Goal: Task Accomplishment & Management: Manage account settings

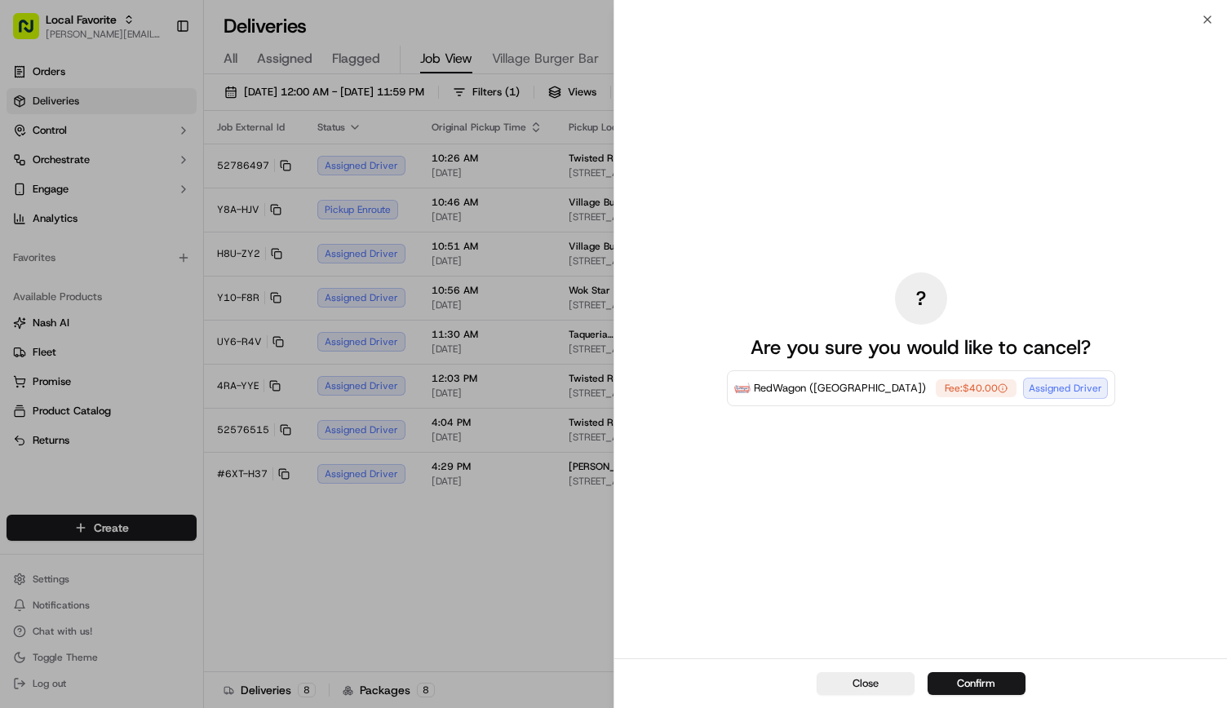
click at [611, 21] on div "? Are you sure you would like to cancel? RedWagon ([GEOGRAPHIC_DATA]) Fee: $40.…" at bounding box center [921, 339] width 613 height 639
click at [611, 691] on button "Close" at bounding box center [866, 684] width 98 height 23
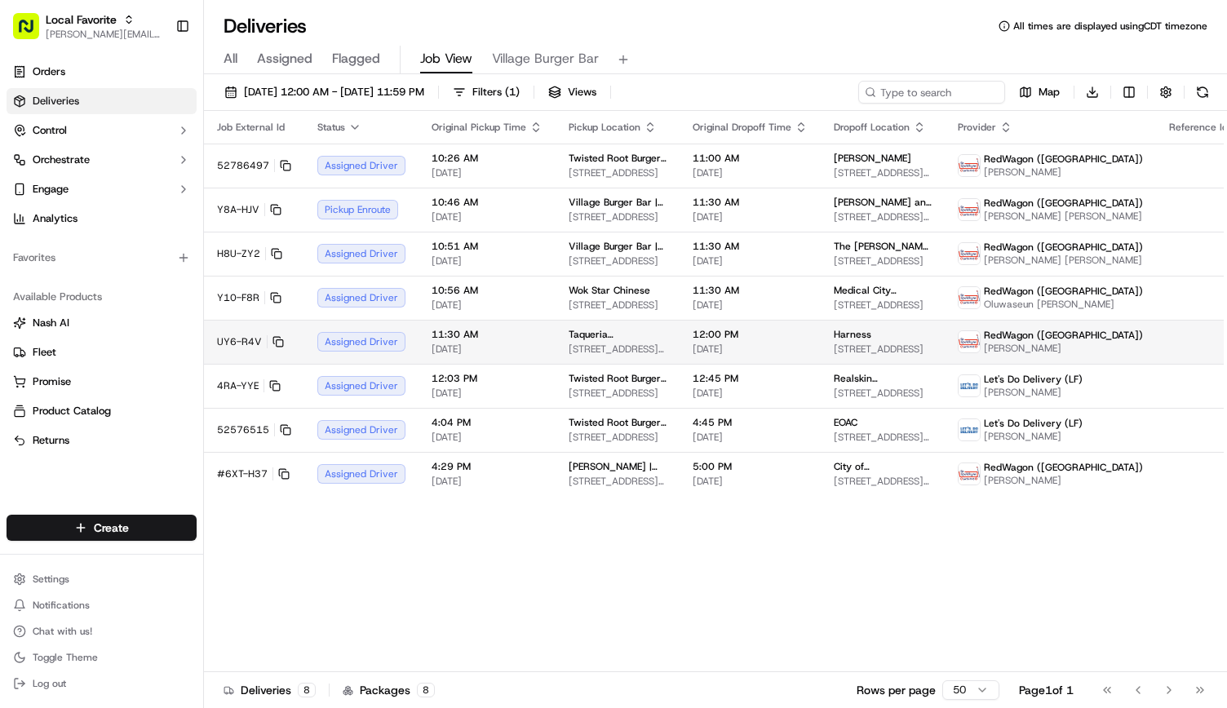
click at [680, 343] on td "12:00 PM 09/22/2025" at bounding box center [750, 342] width 141 height 44
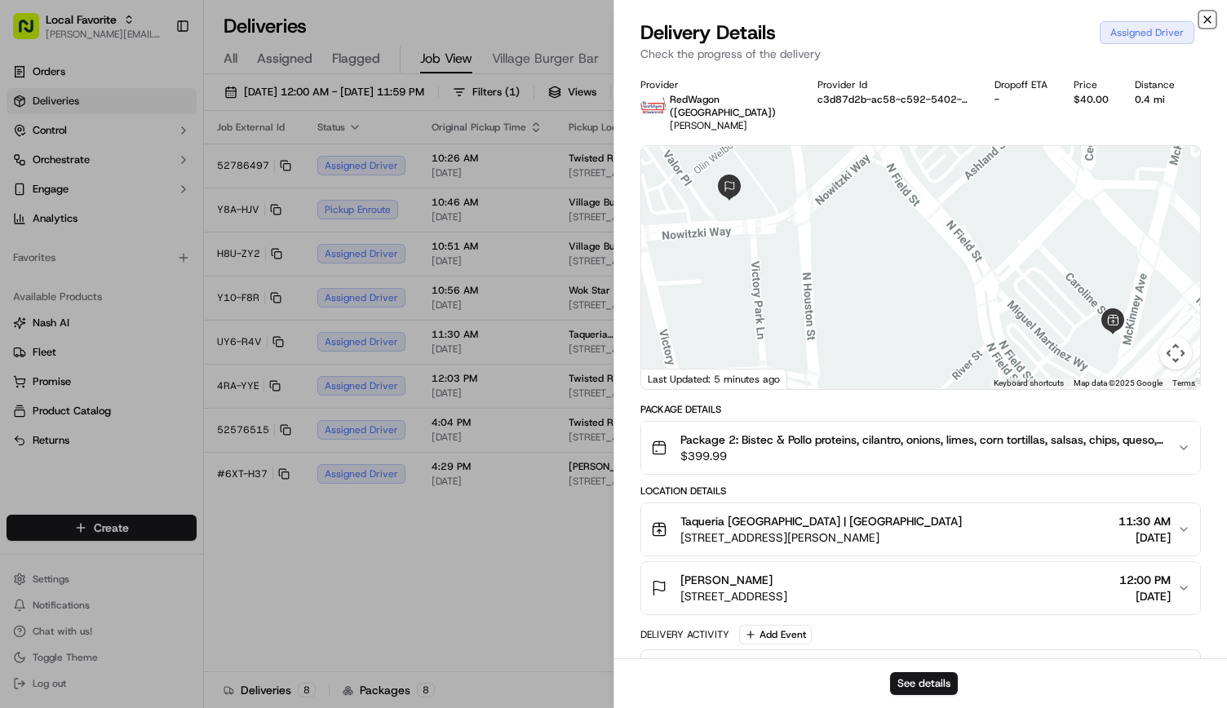
click at [1208, 16] on icon "button" at bounding box center [1207, 19] width 13 height 13
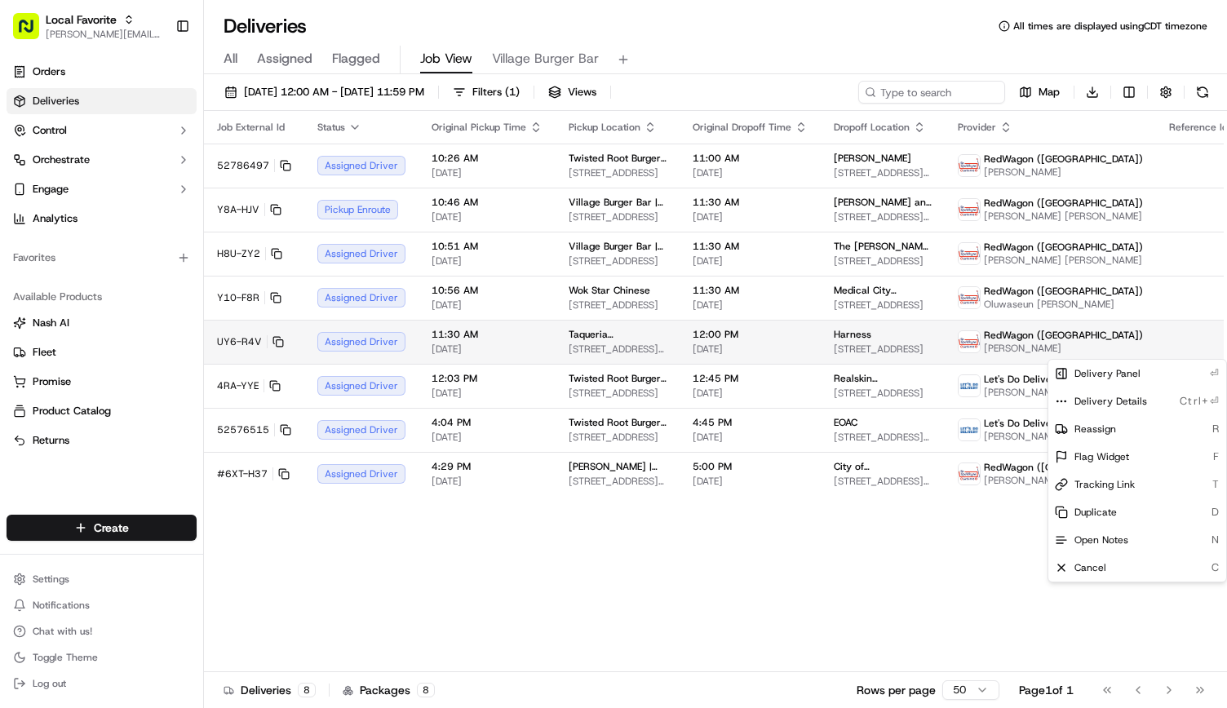
click at [1181, 351] on html "Local Favorite andrea.rojas@localfavorite.com Toggle Sidebar Orders Deliveries …" at bounding box center [613, 354] width 1227 height 708
click at [1087, 566] on span "Cancel" at bounding box center [1091, 568] width 32 height 13
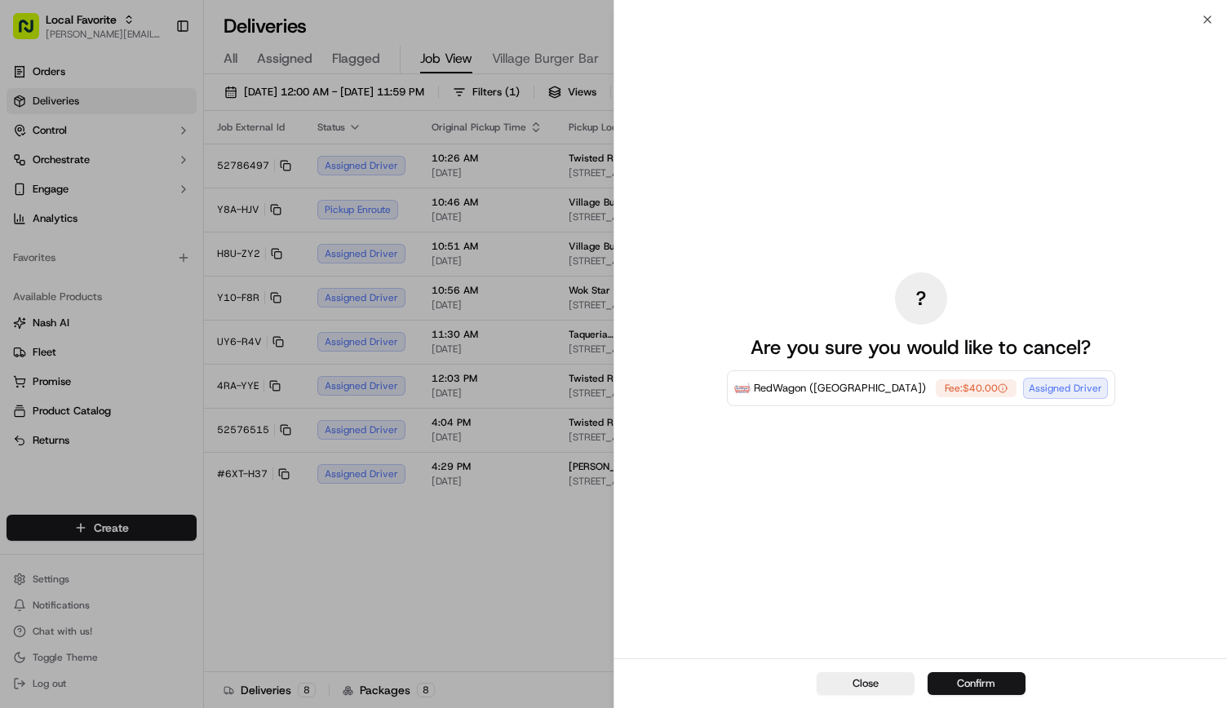
click at [1000, 677] on button "Confirm" at bounding box center [977, 684] width 98 height 23
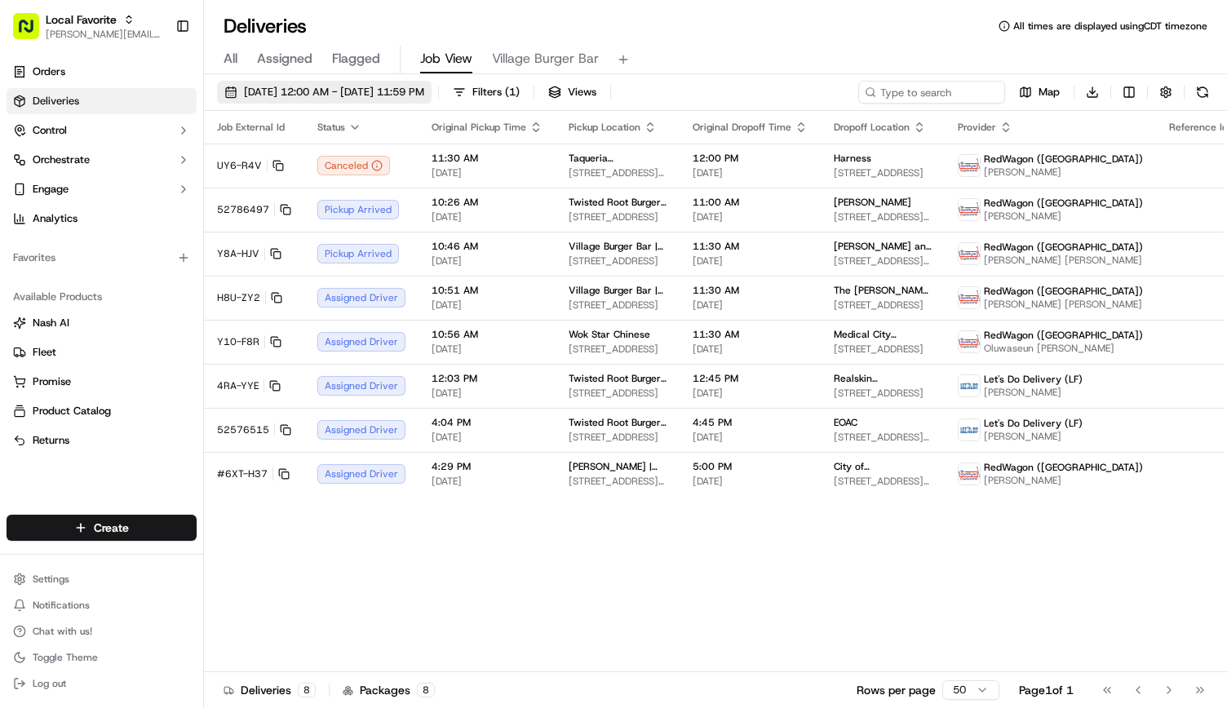
click at [273, 96] on span "[DATE] 12:00 AM - [DATE] 11:59 PM" at bounding box center [334, 92] width 180 height 15
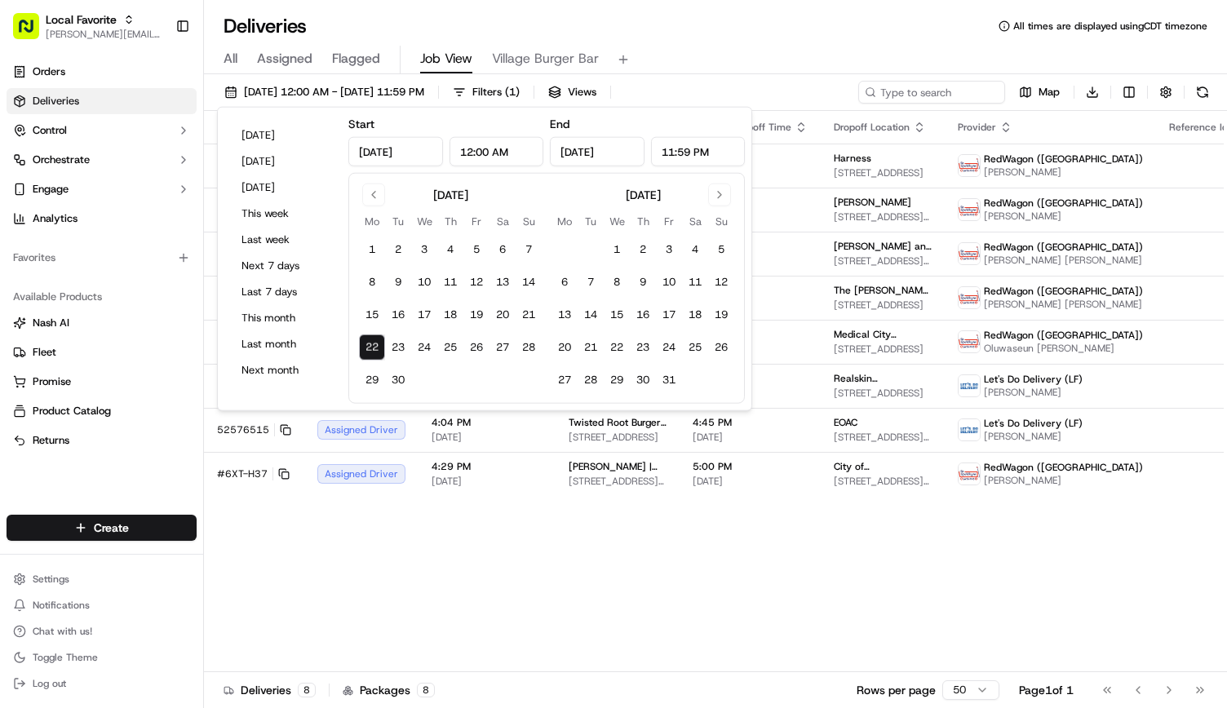
click at [388, 180] on div "September 2025 Mo Tu We Th Fr Sa Su 1 2 3 4 5 6 7 8 9 10 11 12 13 14 15 16 17 1…" at bounding box center [546, 288] width 397 height 231
click at [376, 189] on button "Go to previous month" at bounding box center [373, 195] width 23 height 23
click at [390, 375] on button "26" at bounding box center [398, 380] width 26 height 26
type input "Aug 26, 2025"
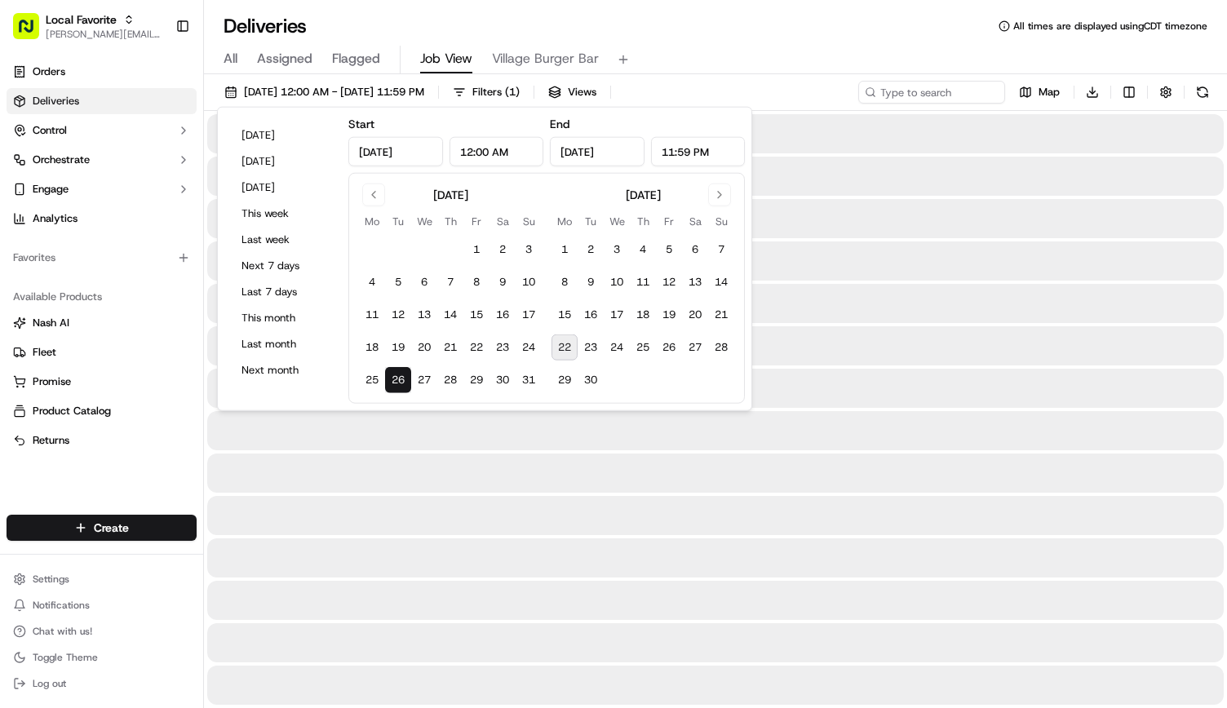
click at [390, 375] on button "26" at bounding box center [398, 380] width 26 height 26
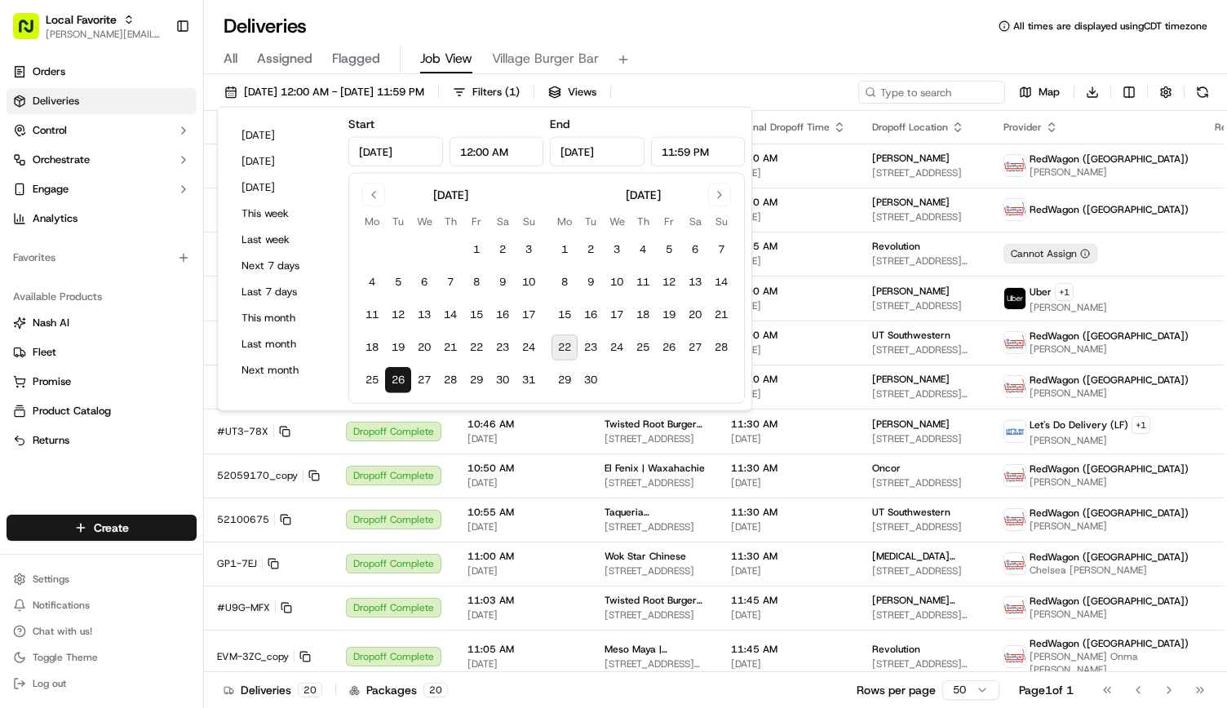
click at [663, 39] on div "All Assigned Flagged Job View Village Burger Bar" at bounding box center [715, 56] width 1023 height 35
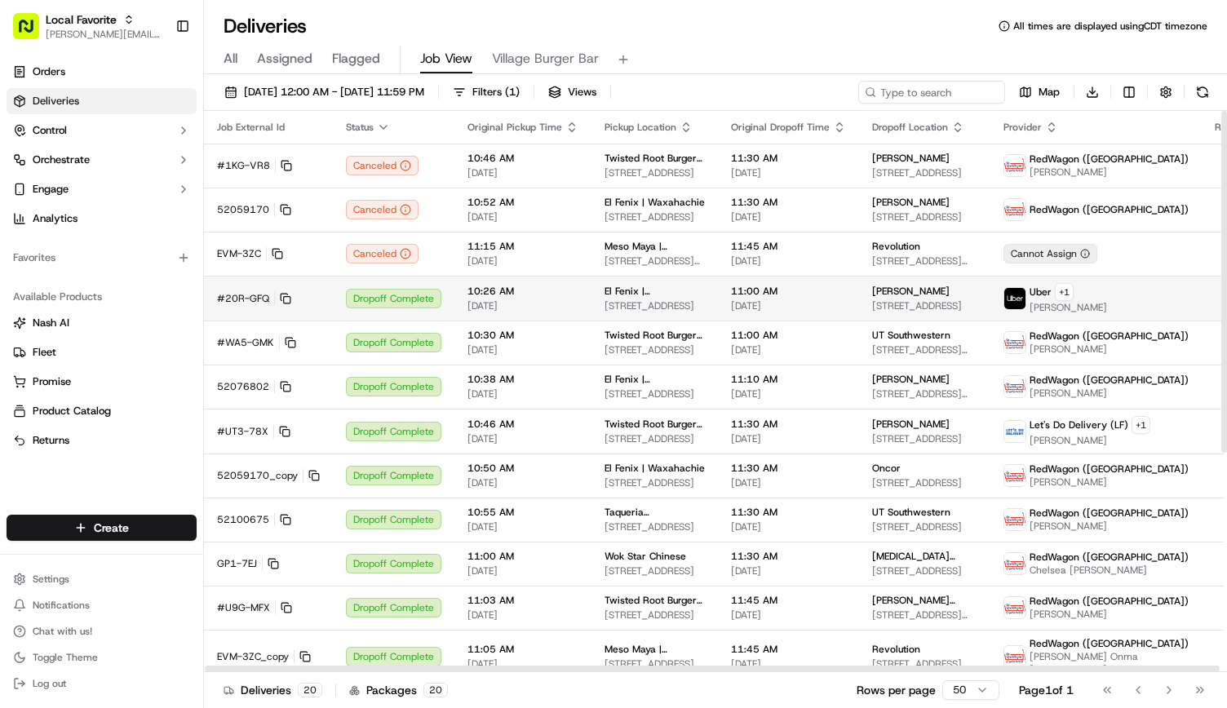
click at [859, 302] on td "Herzog 108 Valley View Ln, Irving, TX 75061, USA" at bounding box center [924, 298] width 131 height 45
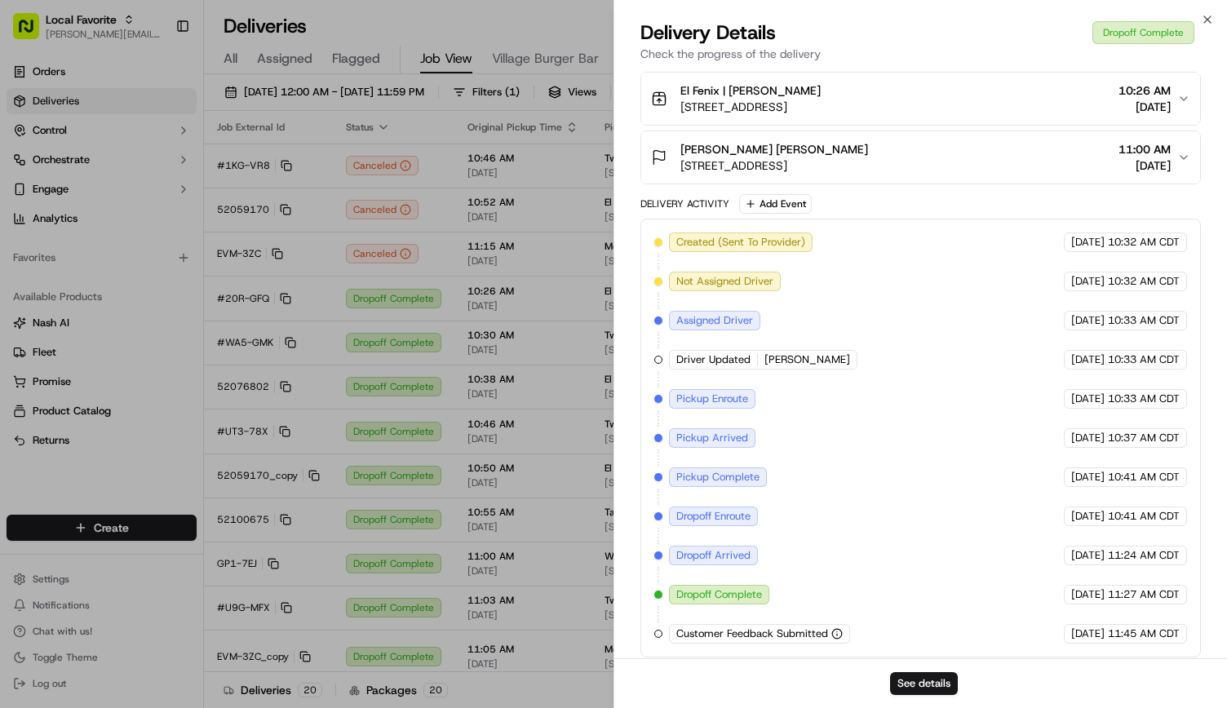
scroll to position [418, 0]
click at [1206, 19] on icon "button" at bounding box center [1207, 19] width 13 height 13
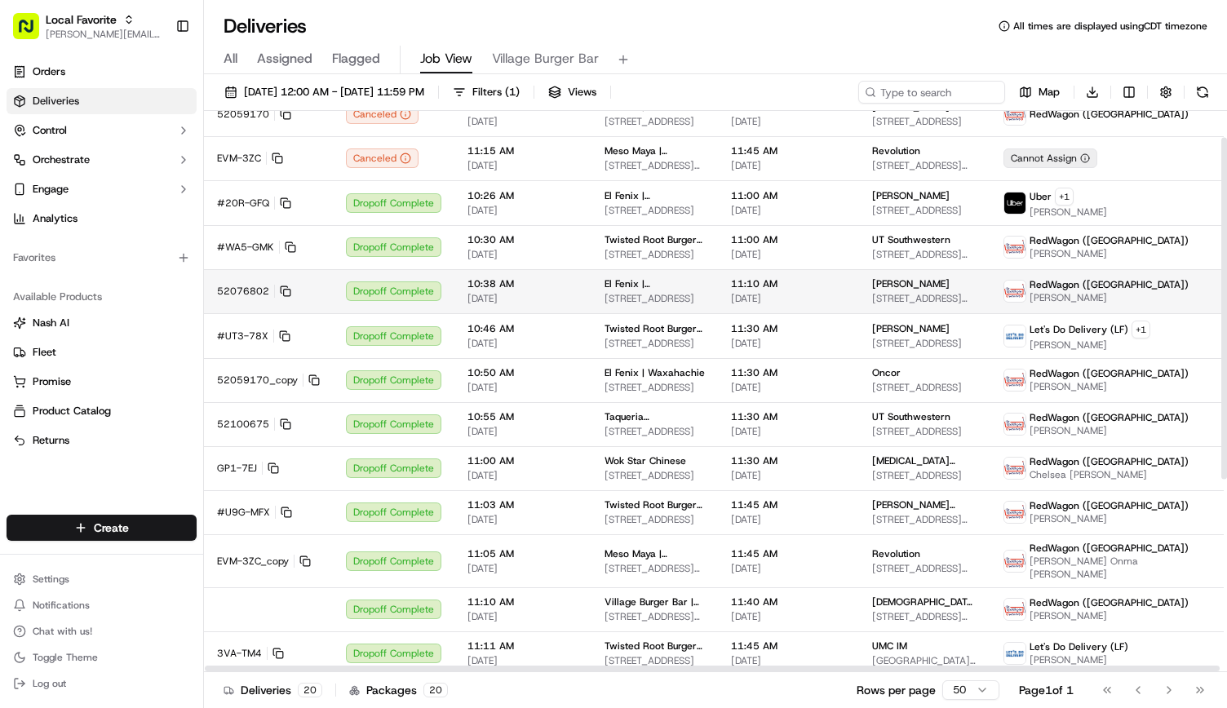
scroll to position [0, 0]
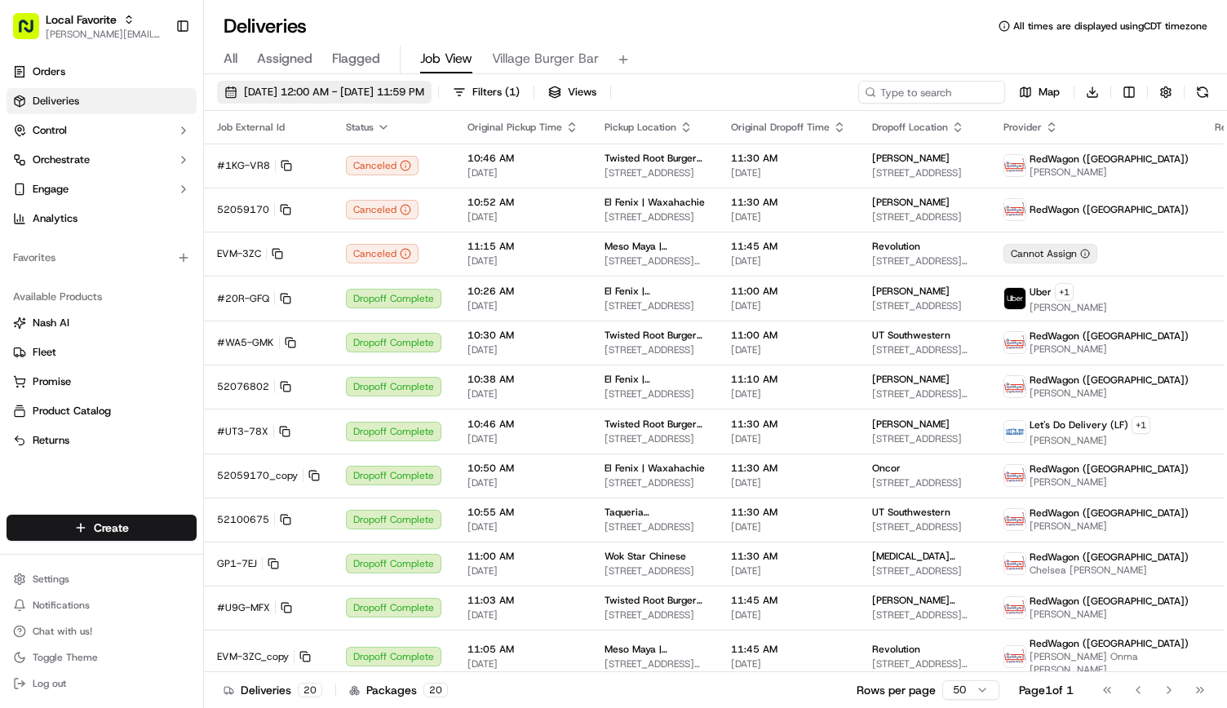
click at [296, 87] on span "08/26/2025 12:00 AM - 08/26/2025 11:59 PM" at bounding box center [334, 92] width 180 height 15
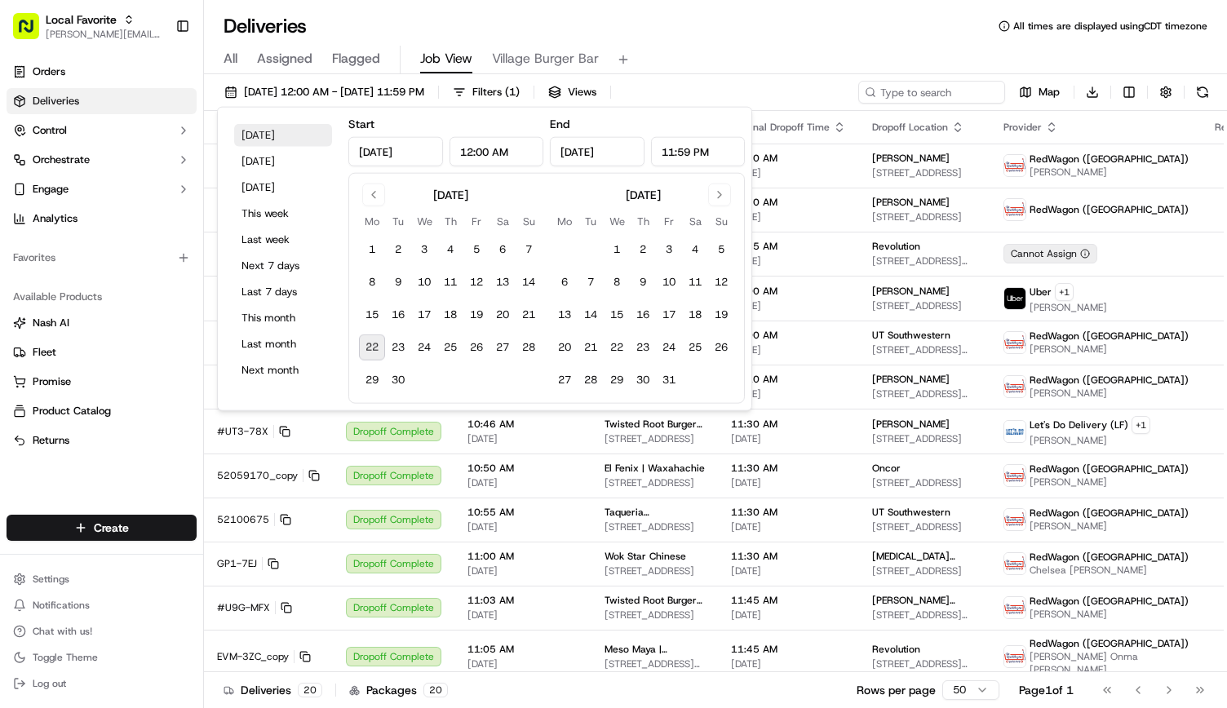
click at [244, 135] on button "Today" at bounding box center [283, 135] width 98 height 23
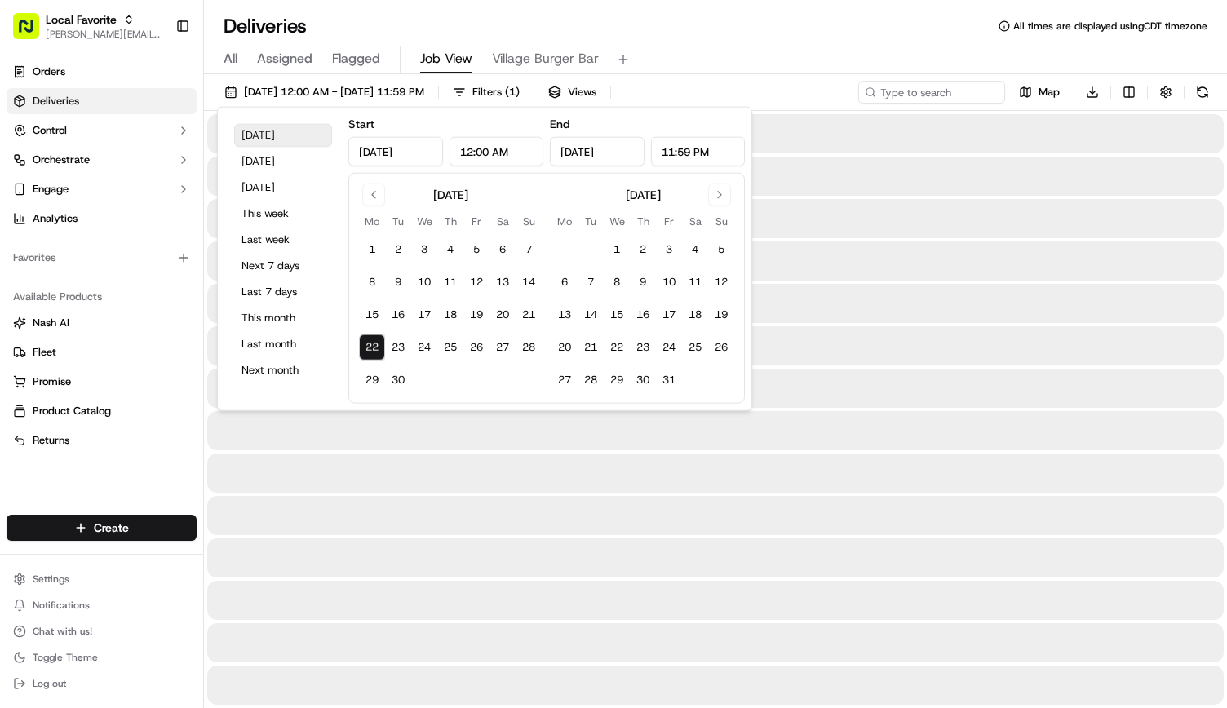
type input "Sep 22, 2025"
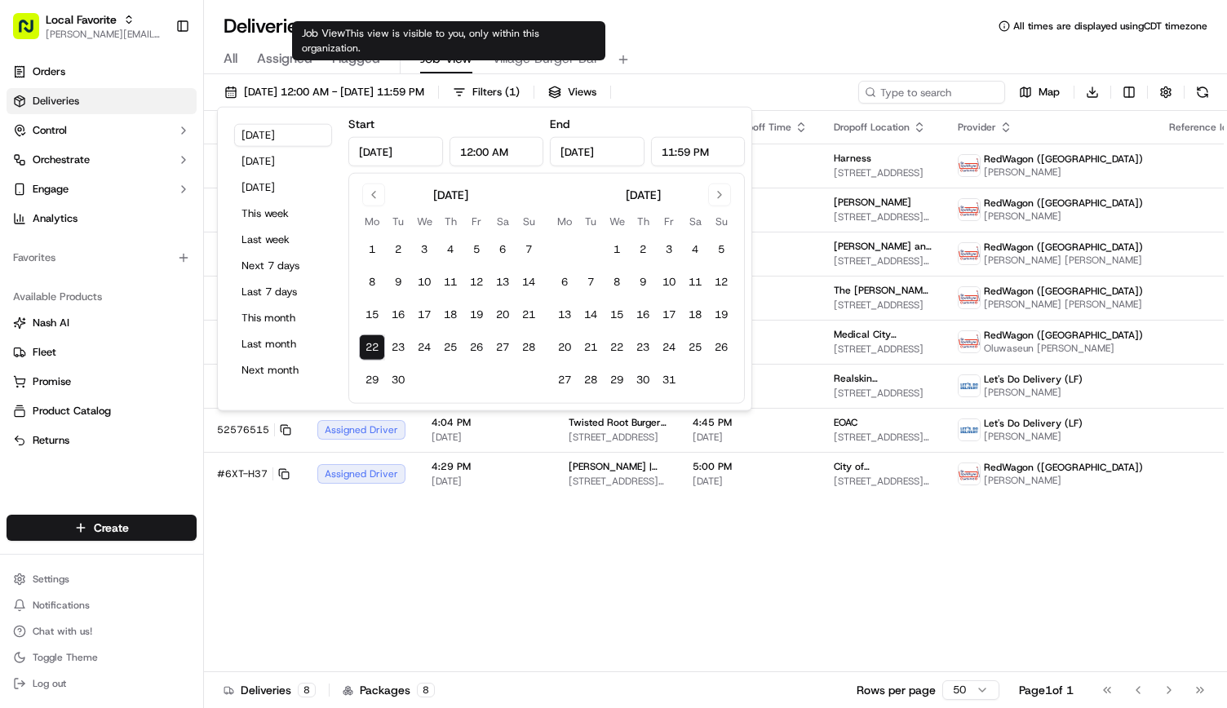
click at [459, 17] on div "Deliveries All times are displayed using CDT timezone" at bounding box center [715, 26] width 1023 height 26
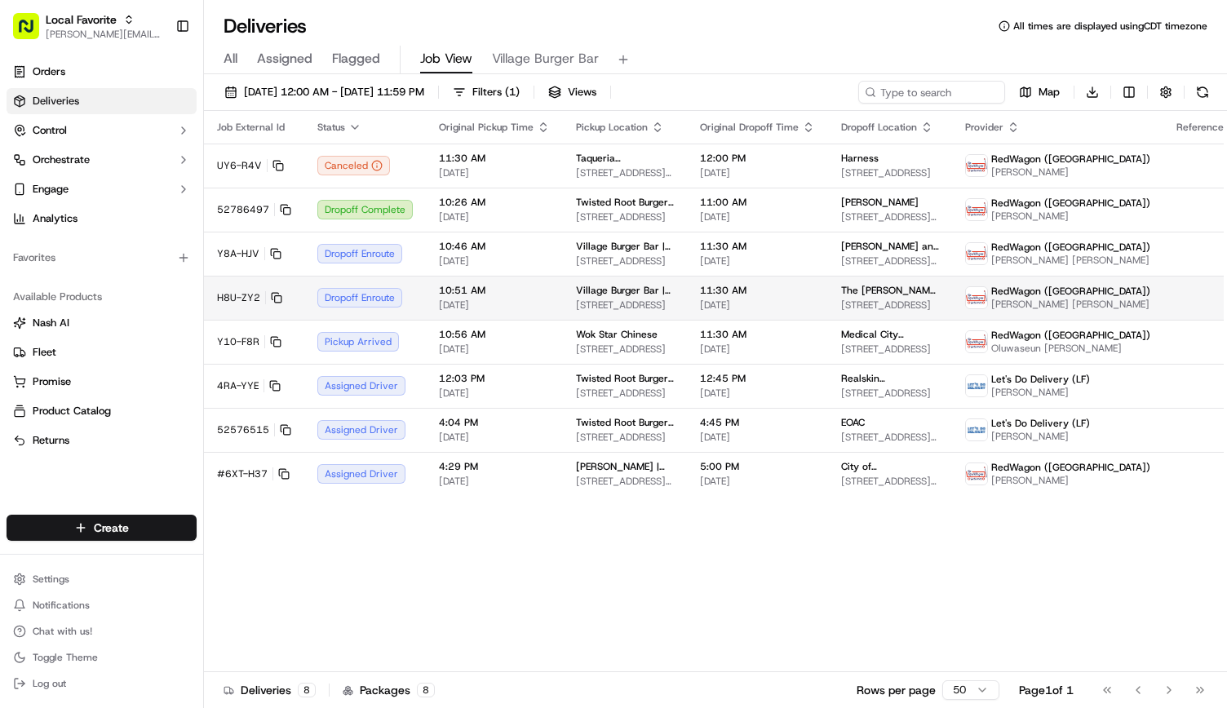
click at [485, 278] on td "10:51 AM 09/22/2025" at bounding box center [494, 298] width 137 height 44
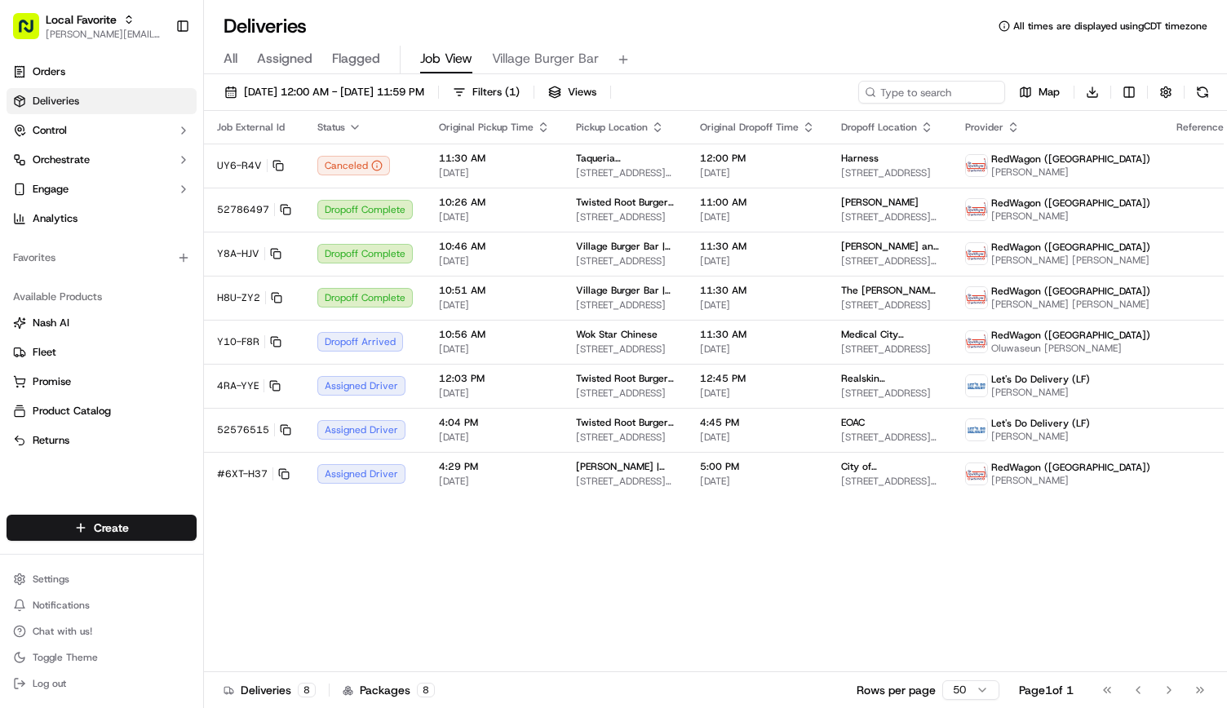
click at [275, 104] on div "09/22/2025 12:00 AM - 09/22/2025 11:59 PM Filters ( 1 ) Views Map Download" at bounding box center [715, 96] width 1023 height 30
click at [273, 100] on button "[DATE] 12:00 AM - [DATE] 11:59 PM" at bounding box center [324, 92] width 215 height 23
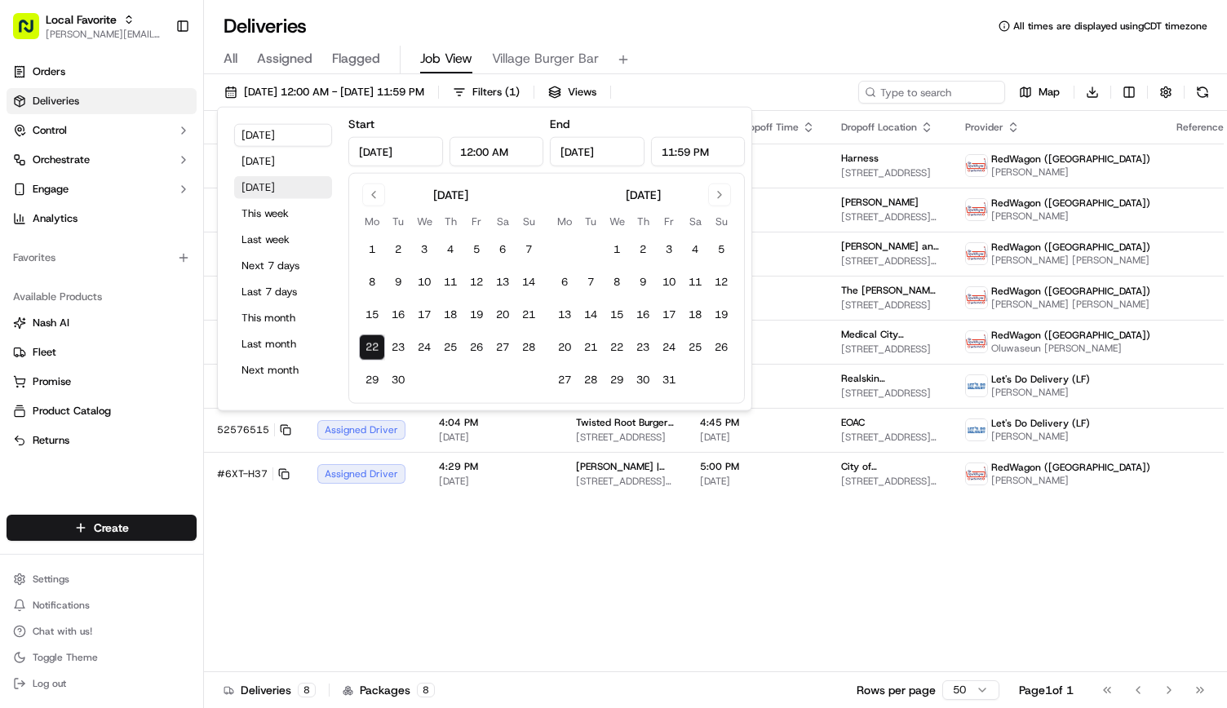
click at [284, 186] on button "Tomorrow" at bounding box center [283, 187] width 98 height 23
type input "Sep 23, 2025"
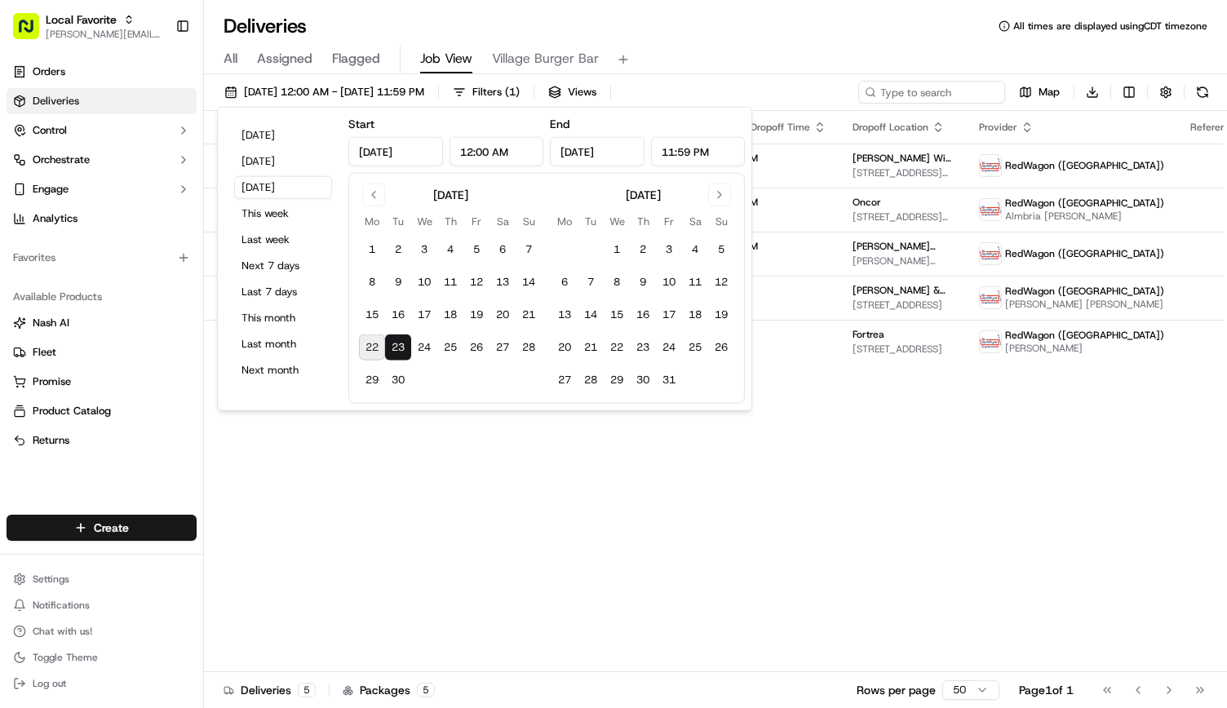
click at [690, 50] on div "All Assigned Flagged Job View Village Burger Bar" at bounding box center [715, 60] width 1023 height 29
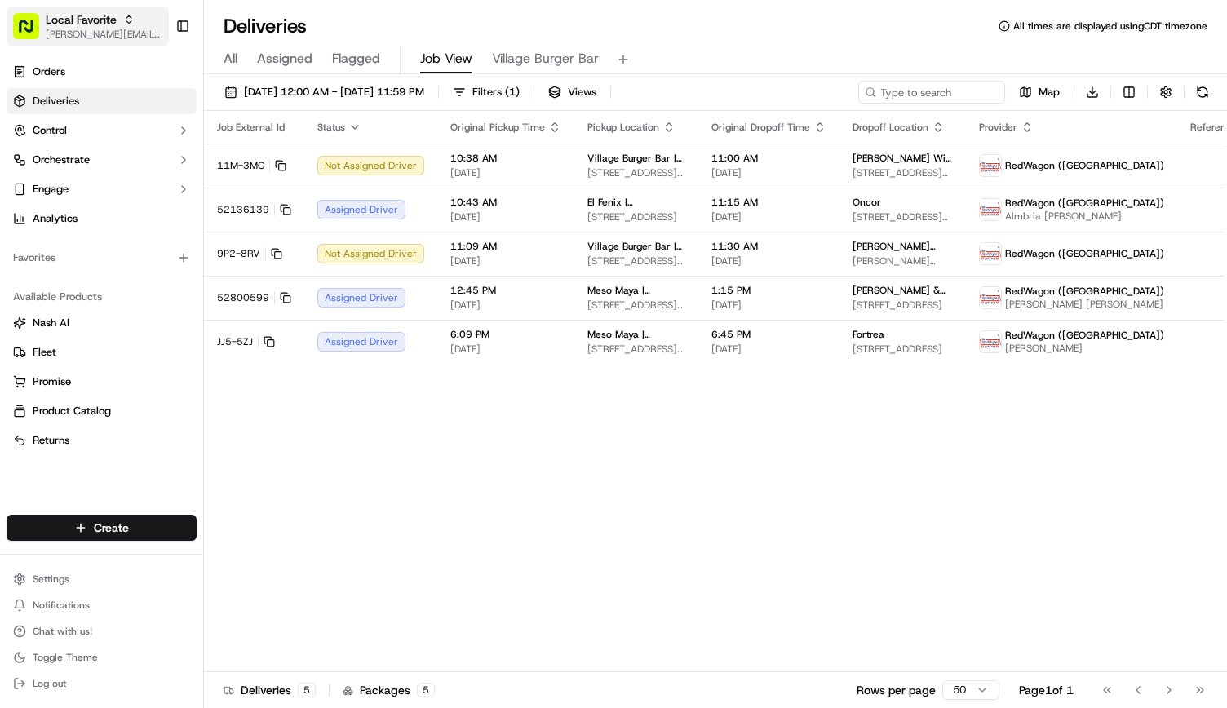
click at [111, 25] on span "Local Favorite" at bounding box center [81, 19] width 71 height 16
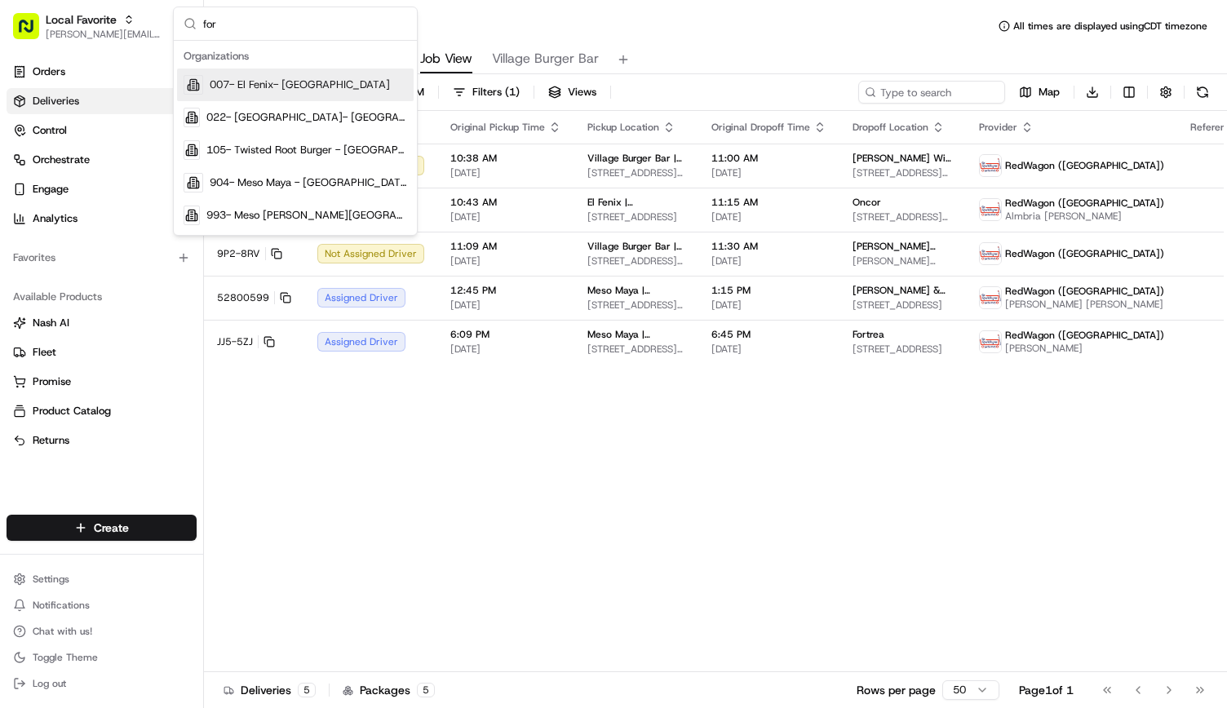
type input "for"
click at [256, 74] on div "007- El Fenix- Dallas Forest Lane" at bounding box center [295, 85] width 237 height 33
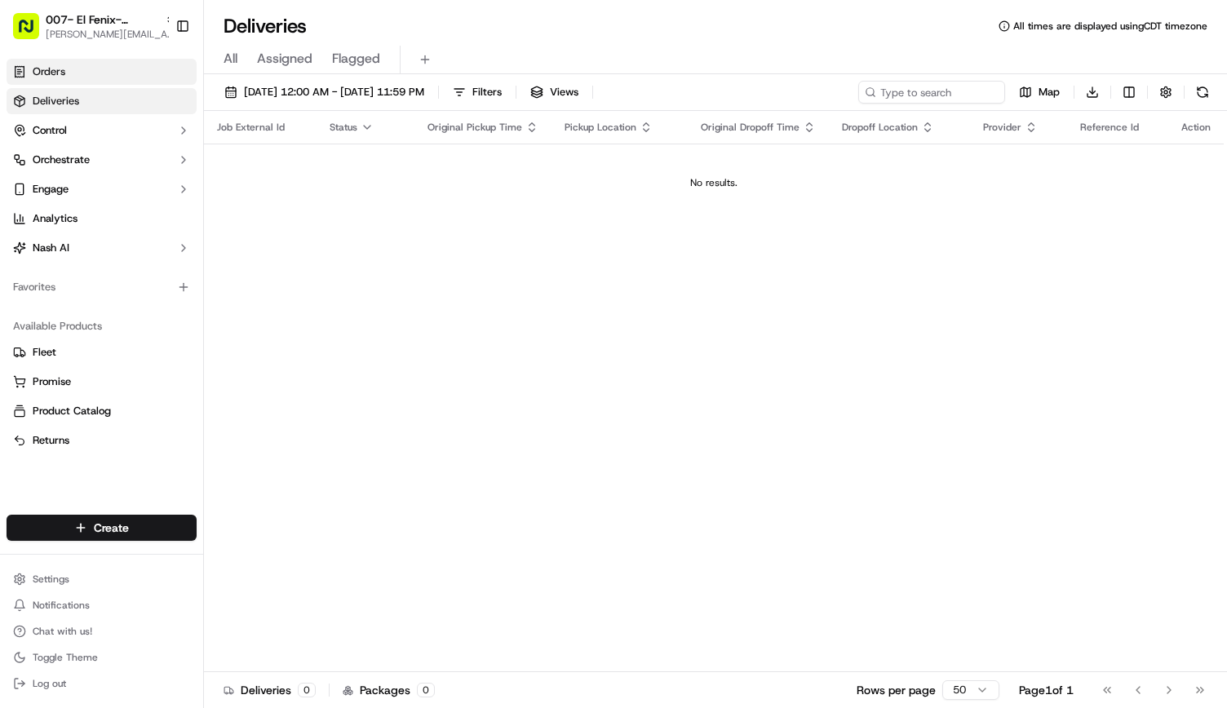
click at [52, 76] on span "Orders" at bounding box center [49, 71] width 33 height 15
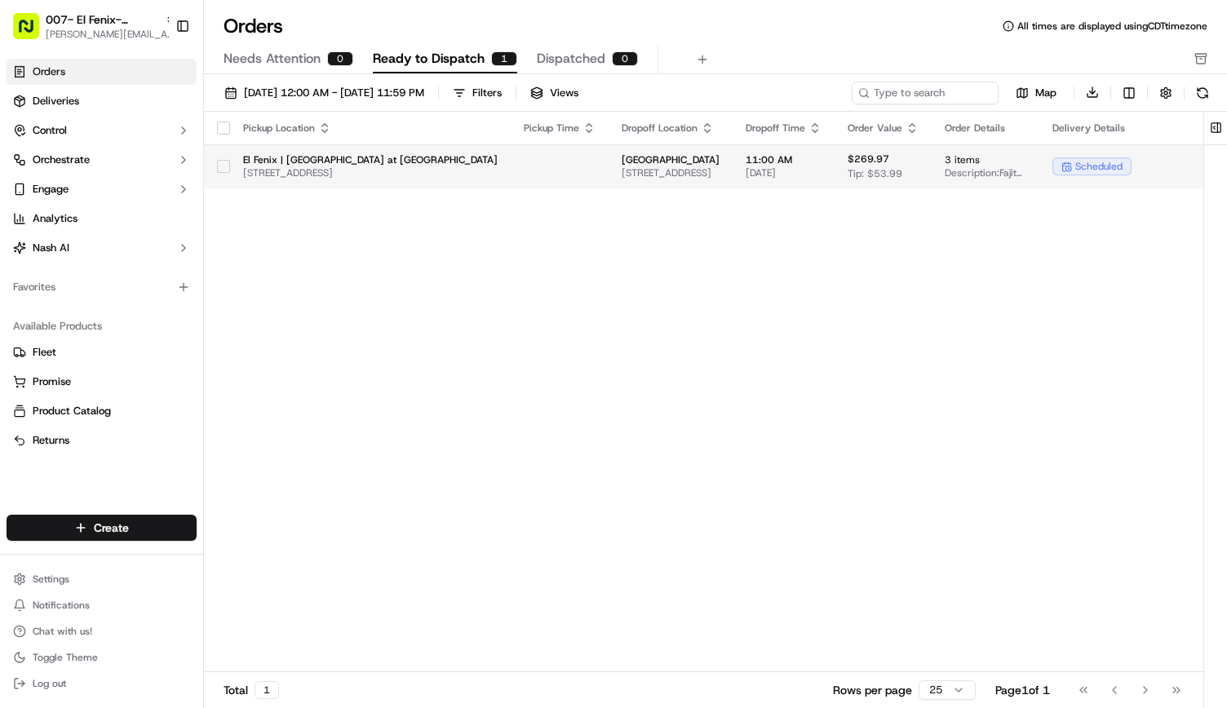
click at [309, 166] on span "3128 Forest Ln #240, Dallas, TX 75234, USA" at bounding box center [370, 172] width 255 height 13
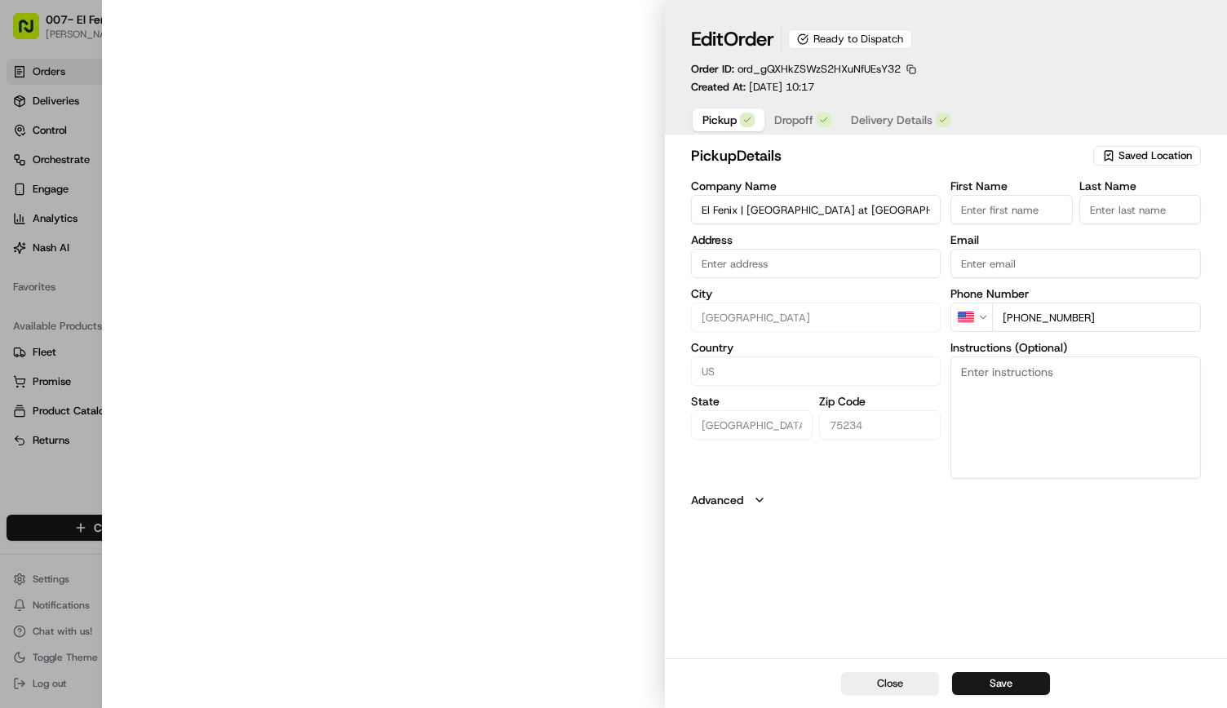
type input "3128 Forest Ln #240, Dallas, TX 75234"
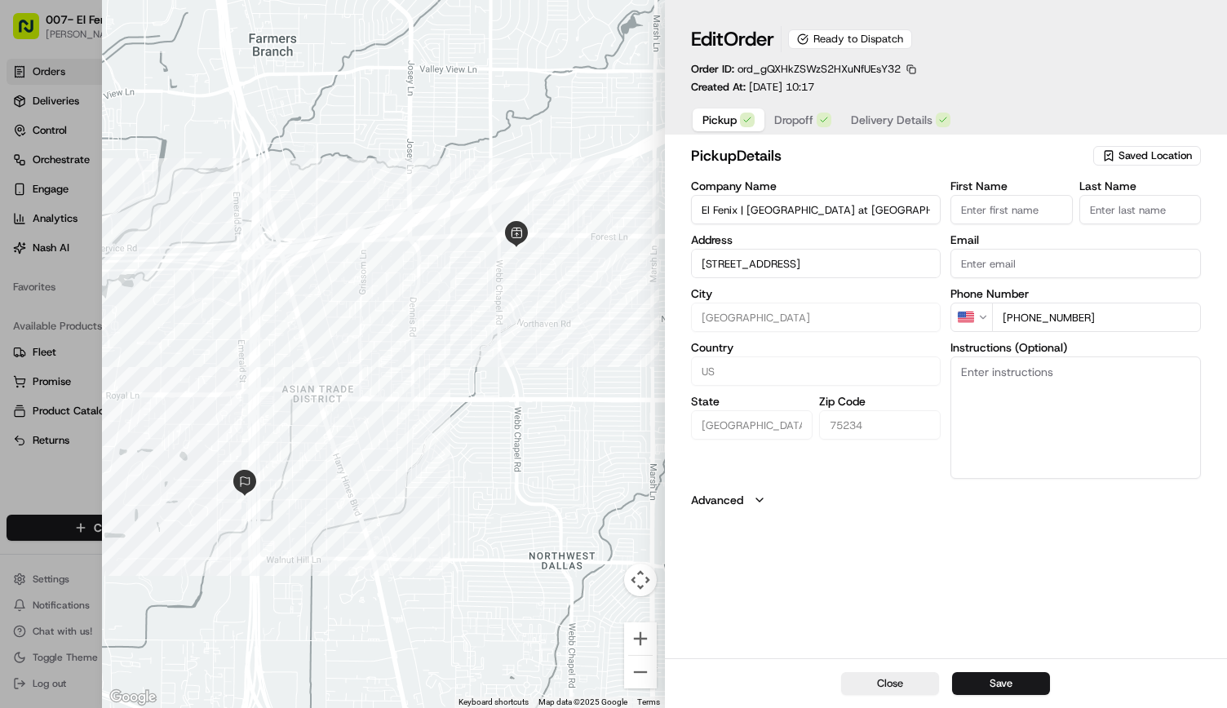
click at [798, 120] on span "Dropoff" at bounding box center [794, 120] width 39 height 16
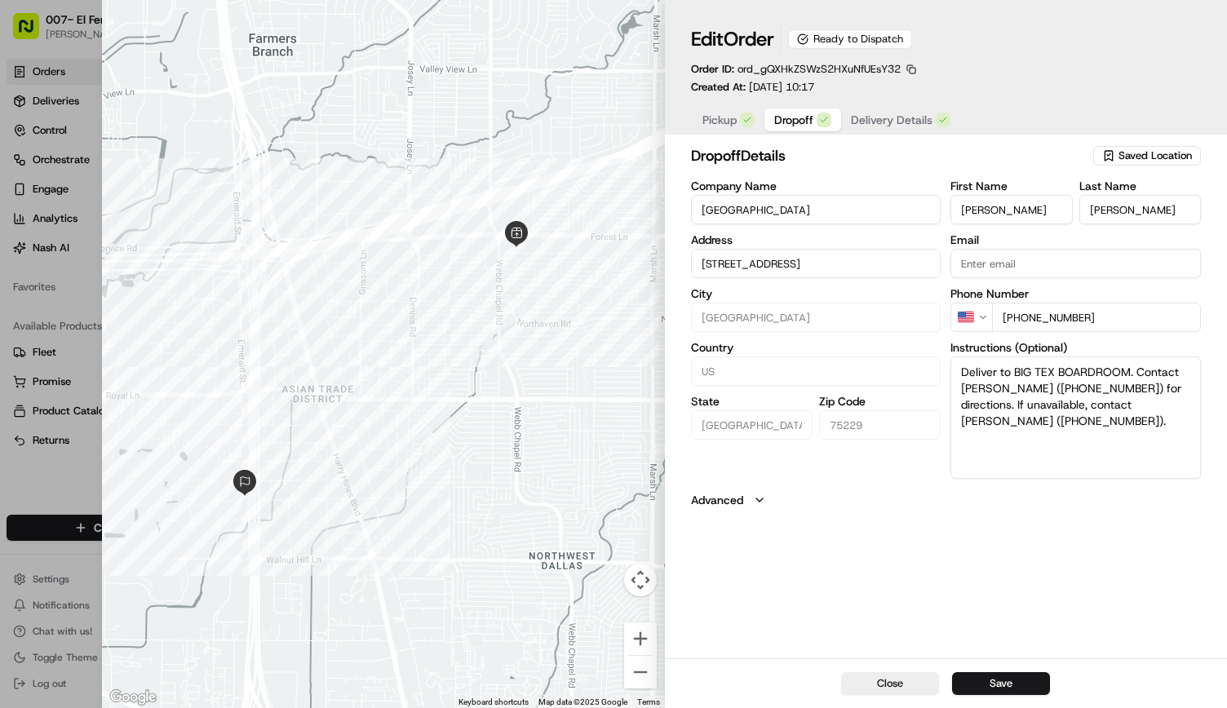
click at [849, 256] on input "11101 N Stemmons Fwy, Dallas, TX 75229" at bounding box center [816, 263] width 251 height 29
paste input "orders-ingest+org_Um9BMB+prod_aa56febb@usenash.com"
click at [746, 256] on input "orders-ingest+org_Um9BMB+prod_aa56febb@usenash.com" at bounding box center [816, 263] width 251 height 29
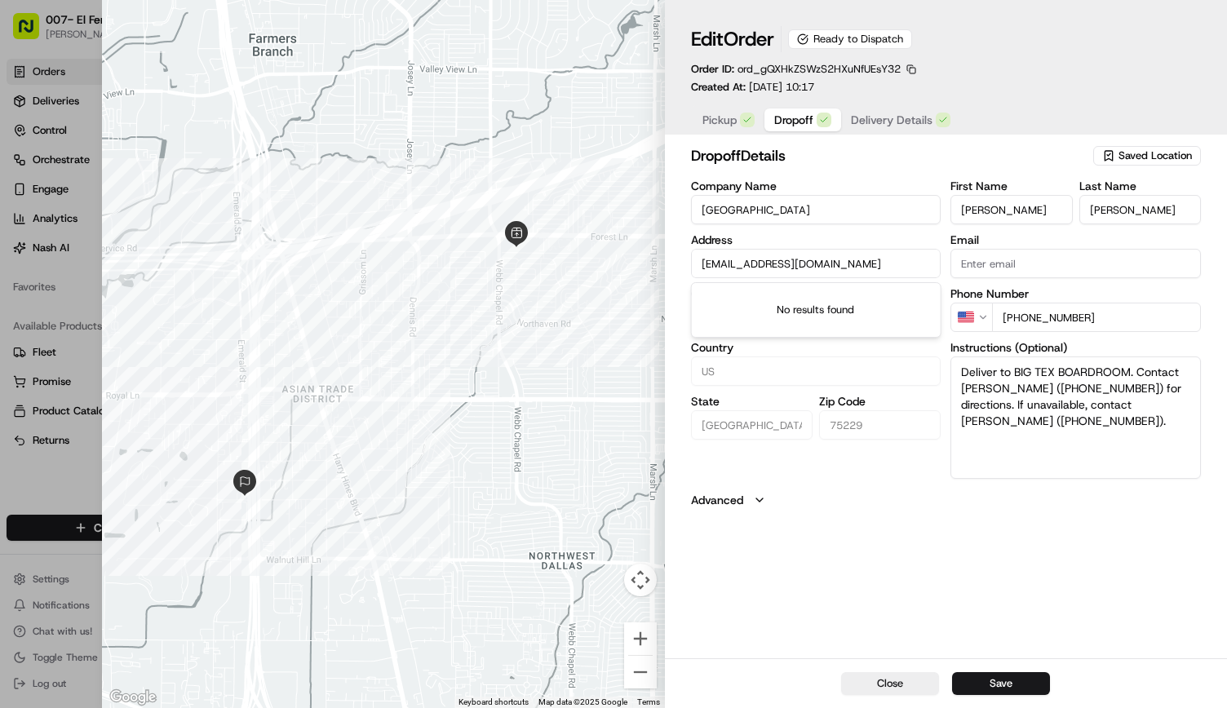
click at [746, 256] on input "orders-ingest+org_Um9BMB+prod_aa56febb@usenash.com" at bounding box center [816, 263] width 251 height 29
click at [835, 269] on input "orders-ingest+org_Um9BMB+prod_aa56febb@usenash.com" at bounding box center [816, 263] width 251 height 29
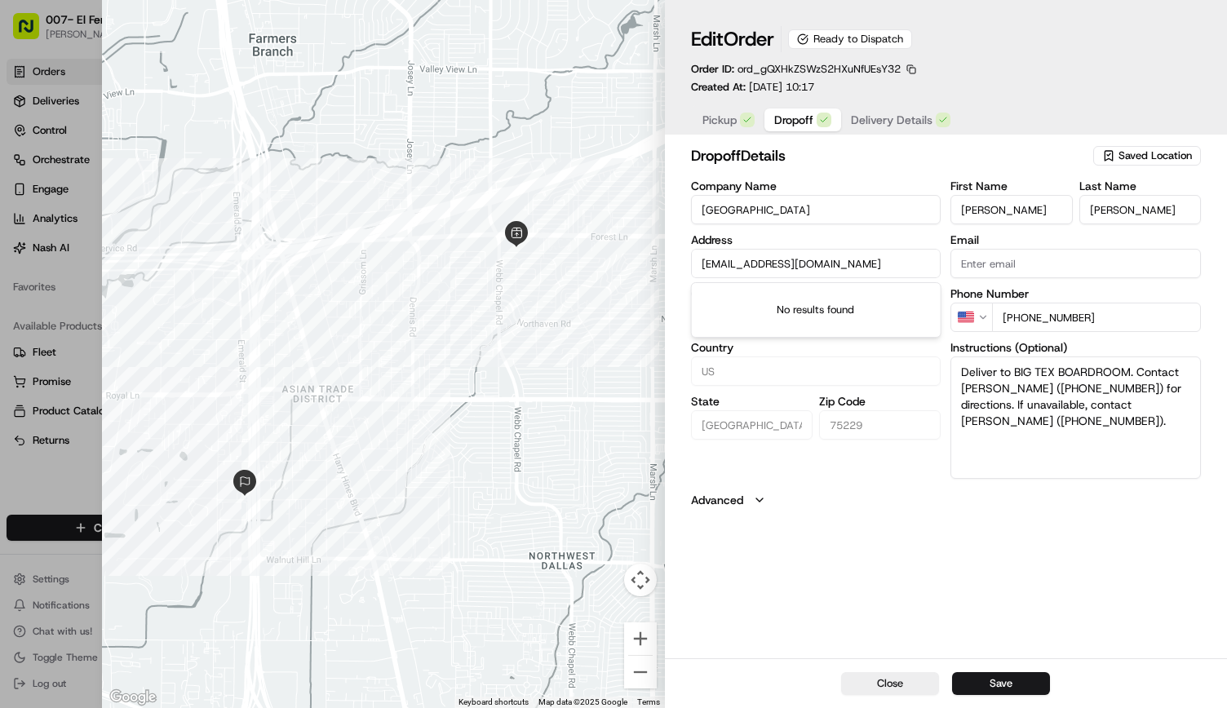
paste input "11111 N Stemmons Fwy, -, Dallas, TX, 75229"
click at [816, 298] on div "11111 N Stemmons Fwy, Dallas, TX 75229" at bounding box center [816, 298] width 242 height 24
type input "11111 N Stemmons Fwy, Dallas, TX 75229, USA"
type input "United States"
type input "11111 N Stemmons Fwy, Dallas, TX 75229, USA"
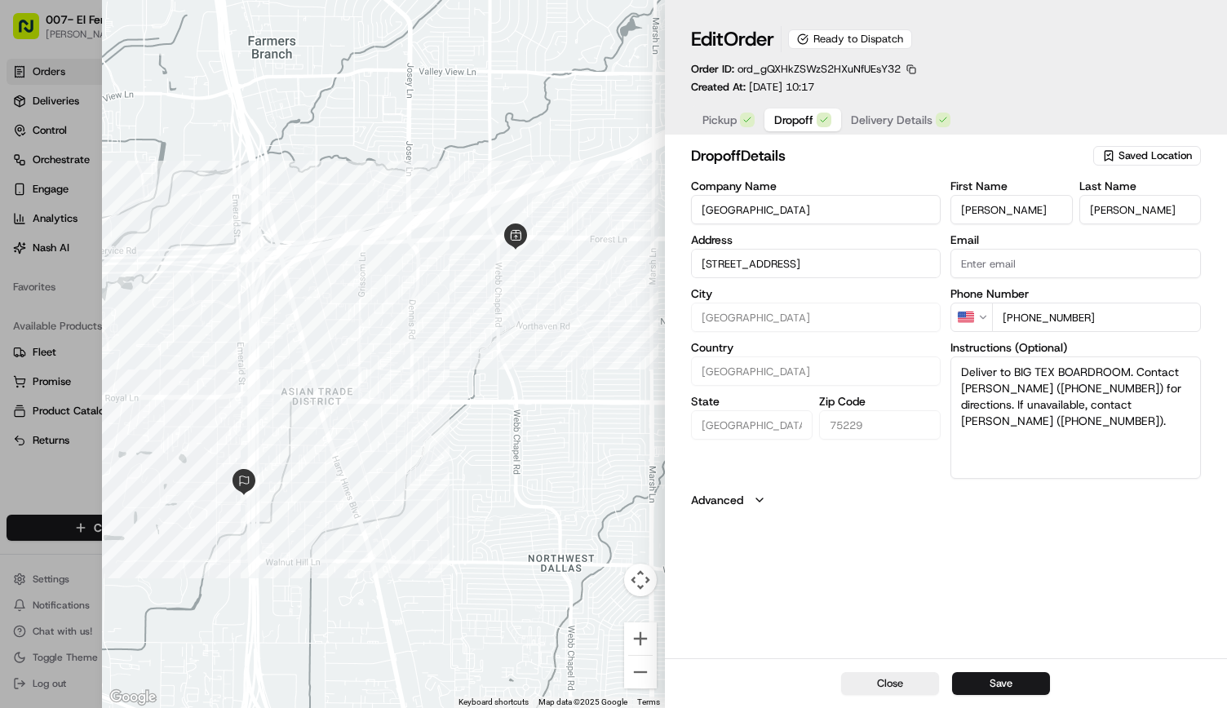
click at [919, 363] on div "Company Name TEXO Building Address 11111 N Stemmons Fwy, Dallas, TX 75229, USA …" at bounding box center [946, 329] width 510 height 299
paste textarea "The lunch should be delivered to "BIG TEX BOARDROOM" - please contact Kyle Jack…"
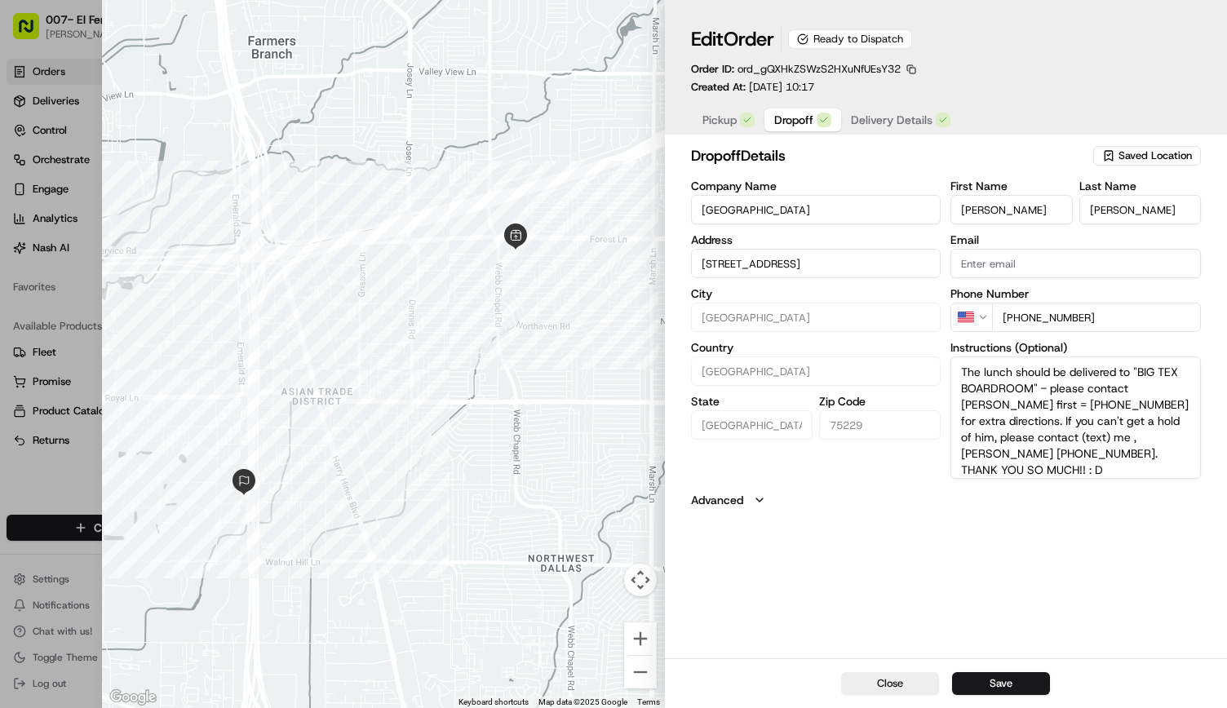
click at [1144, 452] on textarea "The lunch should be delivered to "BIG TEX BOARDROOM" - please contact Kyle Jack…" at bounding box center [1076, 418] width 251 height 122
type textarea "The lunch should be delivered to "BIG TEX BOARDROOM" - please contact Kyle Jack…"
click at [886, 81] on div "Order ID: ord_gQXHkZSWzS2HXuNfUEsY32 Created At: 09/22/2025 10:17" at bounding box center [805, 78] width 228 height 33
click at [868, 122] on span "Delivery Details" at bounding box center [892, 120] width 82 height 16
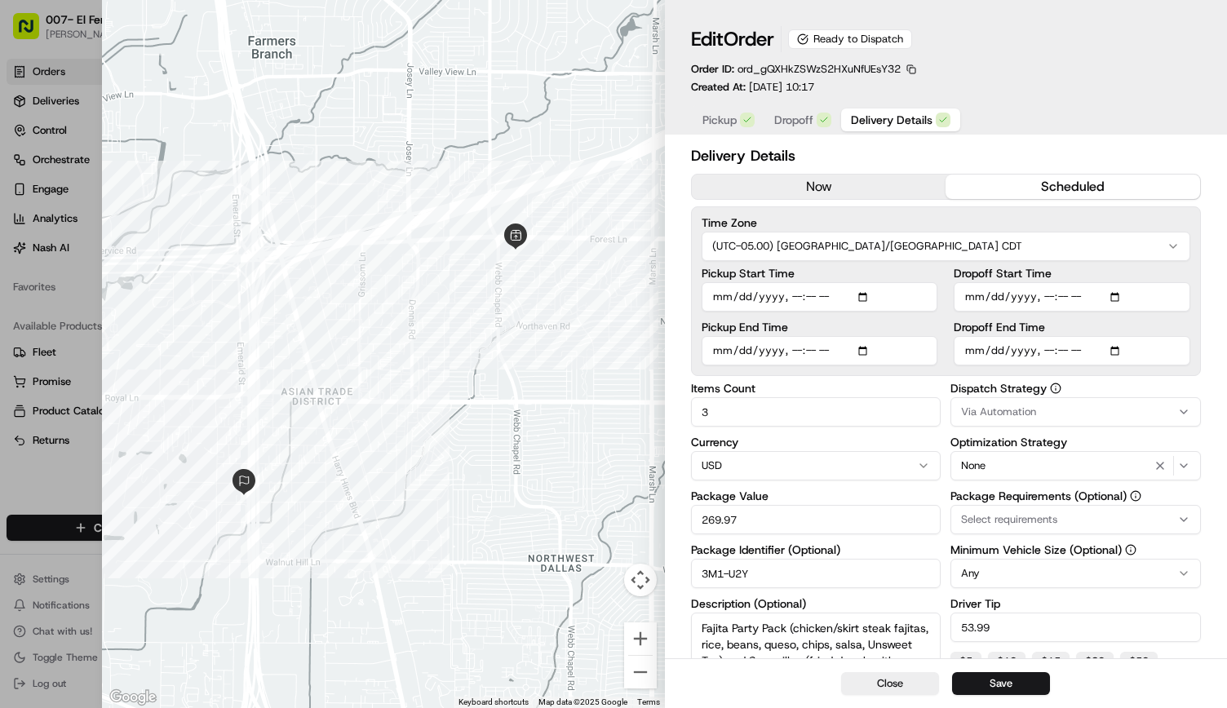
click at [789, 301] on input "Pickup Start Time" at bounding box center [820, 296] width 237 height 29
click at [916, 237] on button "(UTC-05.00) America/Chicago CDT" at bounding box center [946, 246] width 489 height 29
click at [943, 277] on div "Pickup Start Time Pickup End Time Dropoff Start Time Dropoff End Time" at bounding box center [946, 317] width 489 height 98
click at [1033, 681] on button "Save" at bounding box center [1001, 684] width 98 height 23
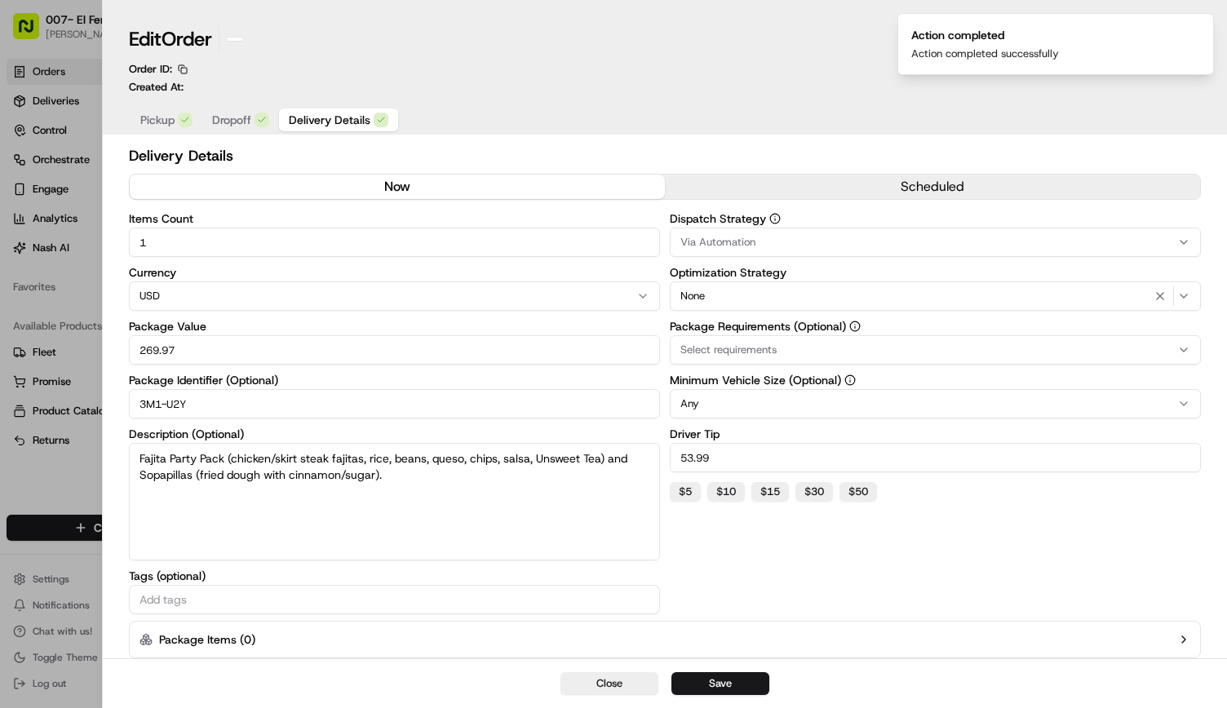
type input "1"
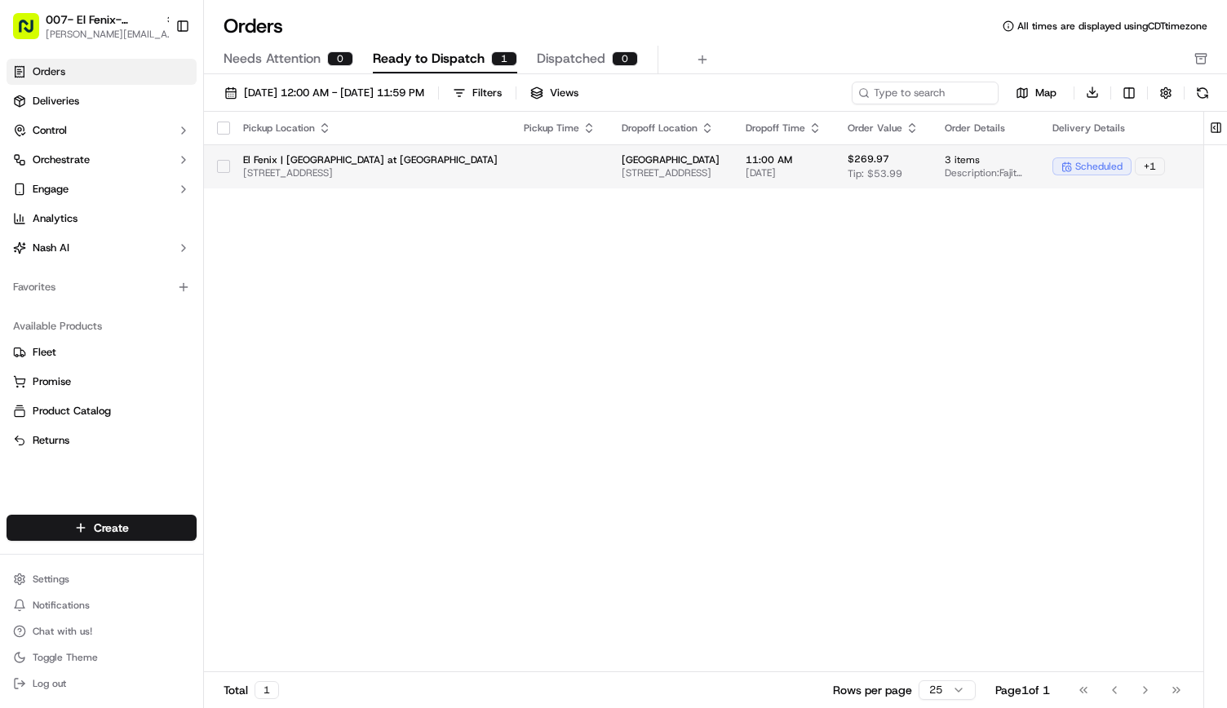
click at [223, 163] on button "button" at bounding box center [223, 166] width 13 height 13
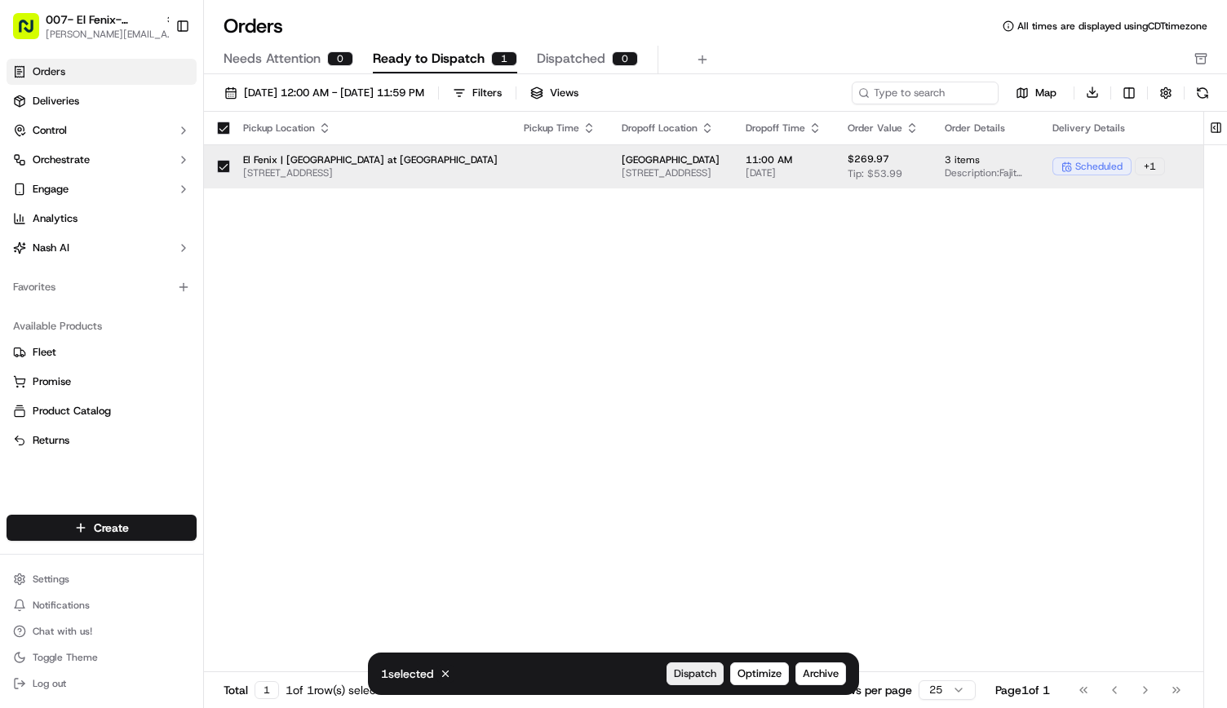
click at [690, 674] on span "Dispatch" at bounding box center [695, 674] width 42 height 15
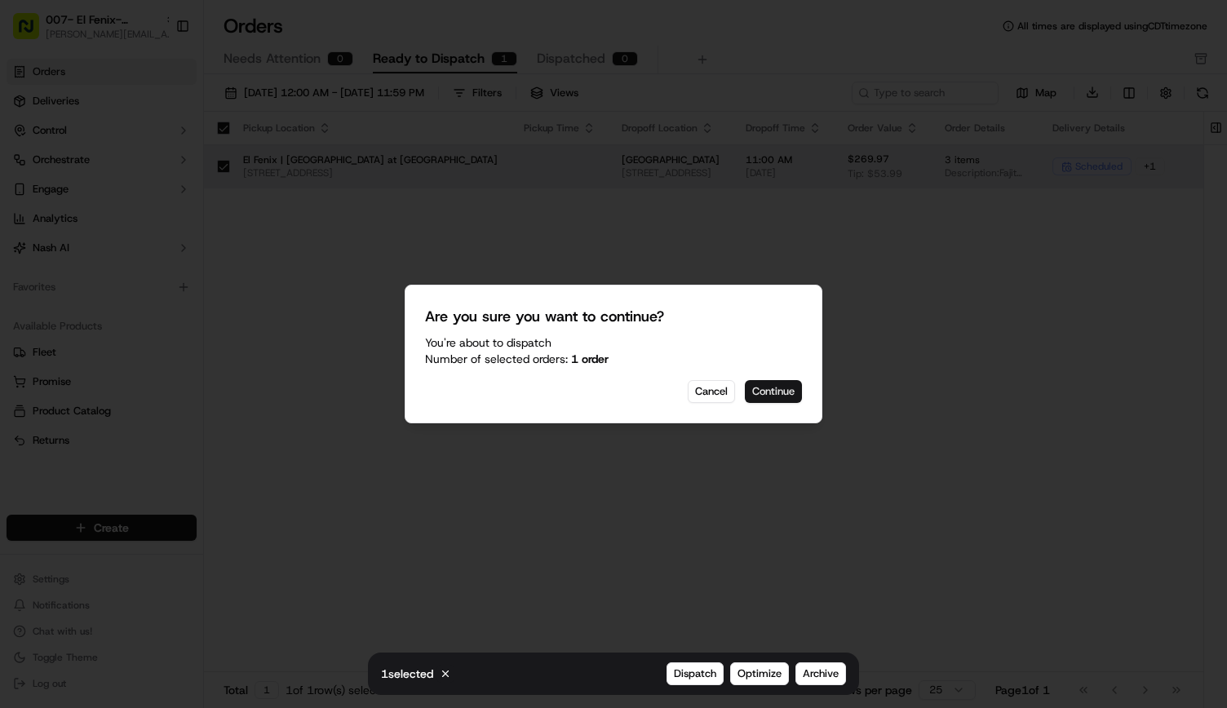
click at [788, 387] on button "Continue" at bounding box center [773, 391] width 57 height 23
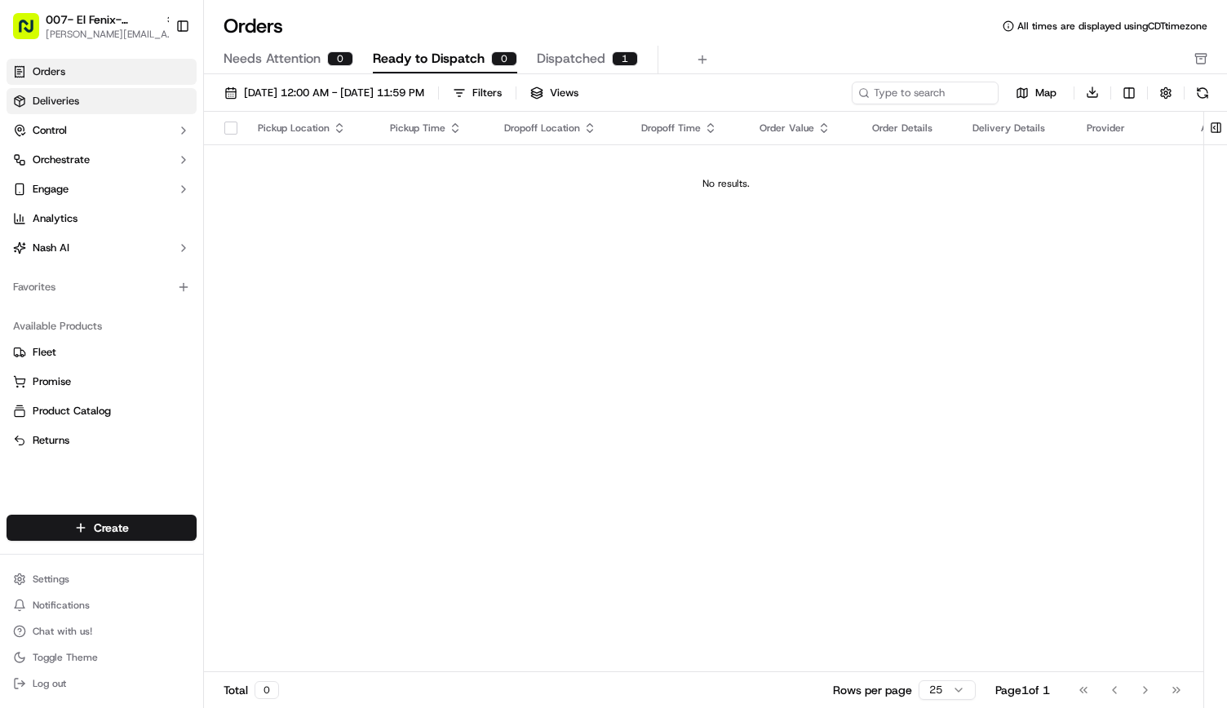
click at [114, 111] on link "Deliveries" at bounding box center [102, 101] width 190 height 26
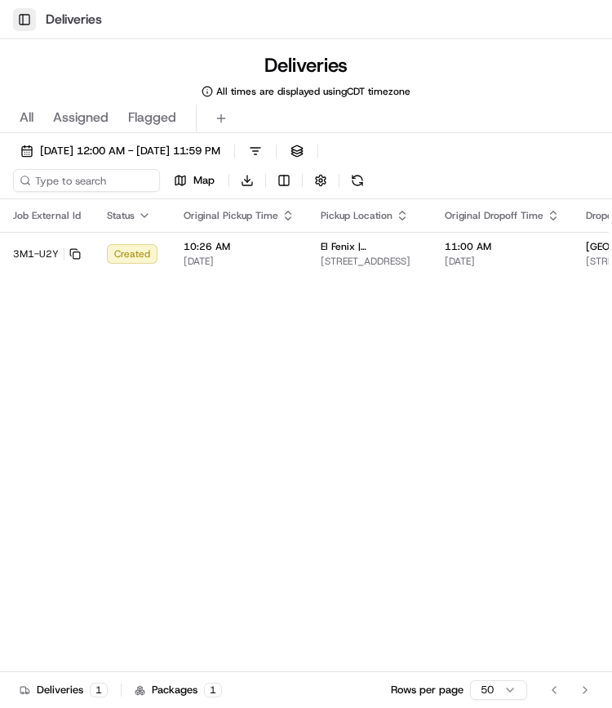
click at [26, 22] on button "Toggle Sidebar" at bounding box center [24, 19] width 23 height 23
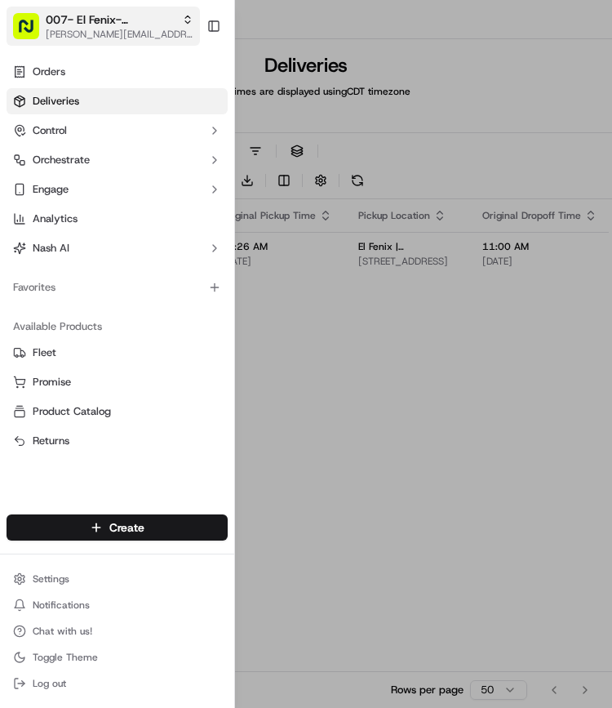
click at [82, 29] on span "[PERSON_NAME][EMAIL_ADDRESS][PERSON_NAME][DOMAIN_NAME]" at bounding box center [120, 34] width 148 height 13
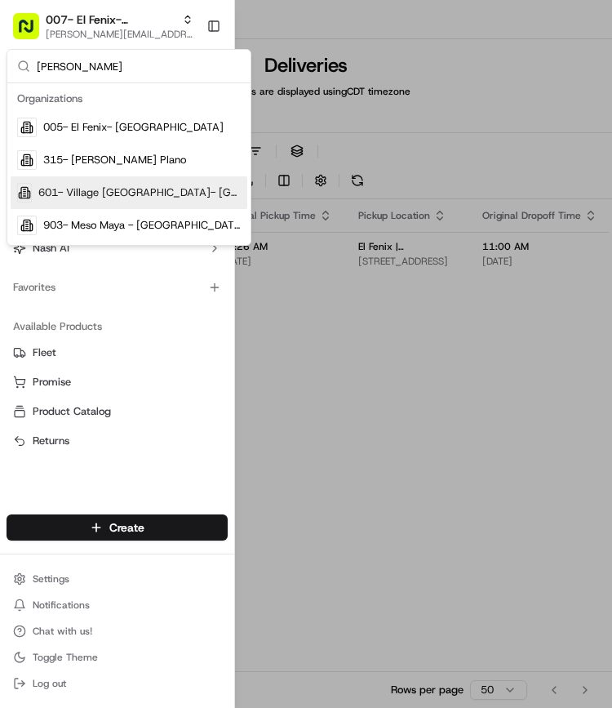
type input "wes"
click at [147, 192] on span "601- Village Burger Bar- West Village" at bounding box center [139, 192] width 202 height 15
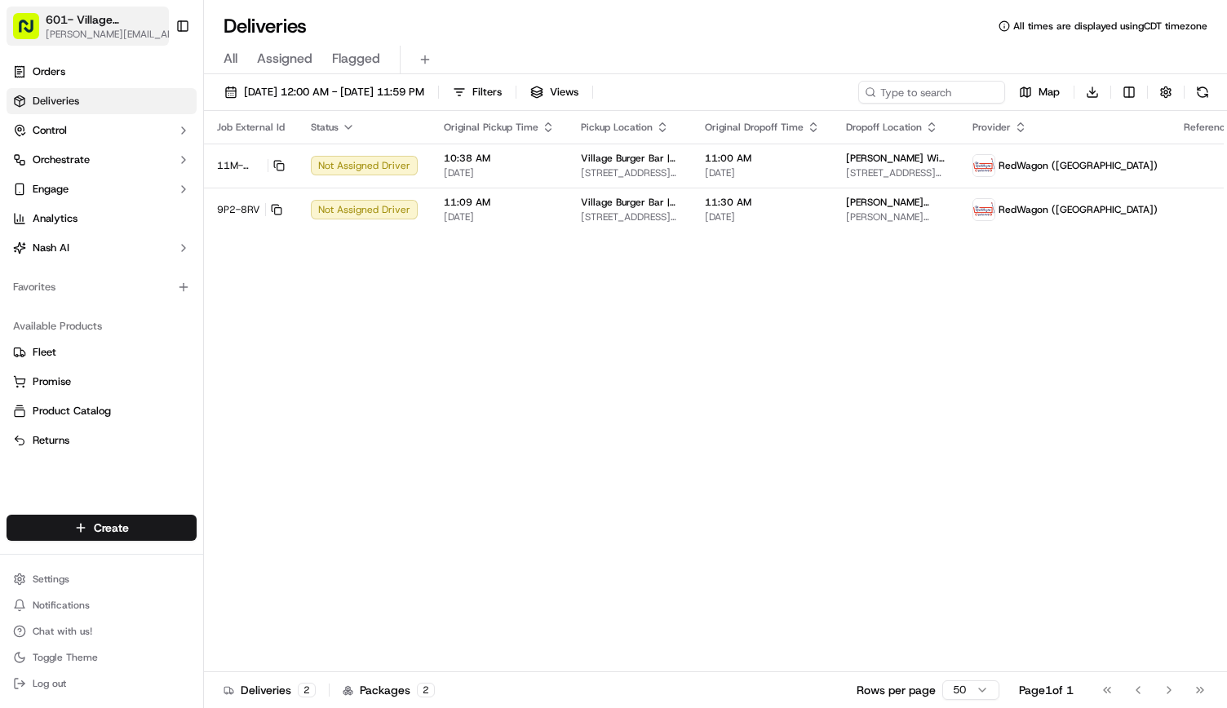
click at [70, 38] on span "[PERSON_NAME][EMAIL_ADDRESS][PERSON_NAME][DOMAIN_NAME]" at bounding box center [114, 34] width 136 height 13
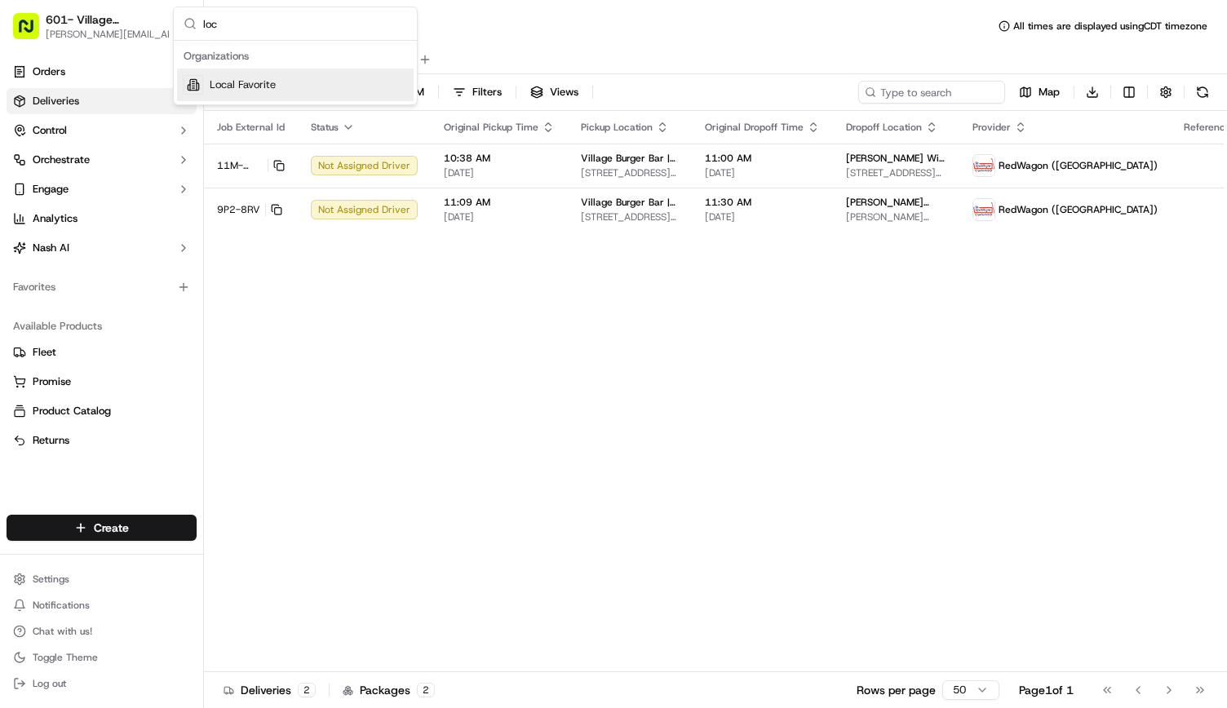
type input "loc"
click at [222, 82] on span "Local Favorite" at bounding box center [243, 85] width 66 height 15
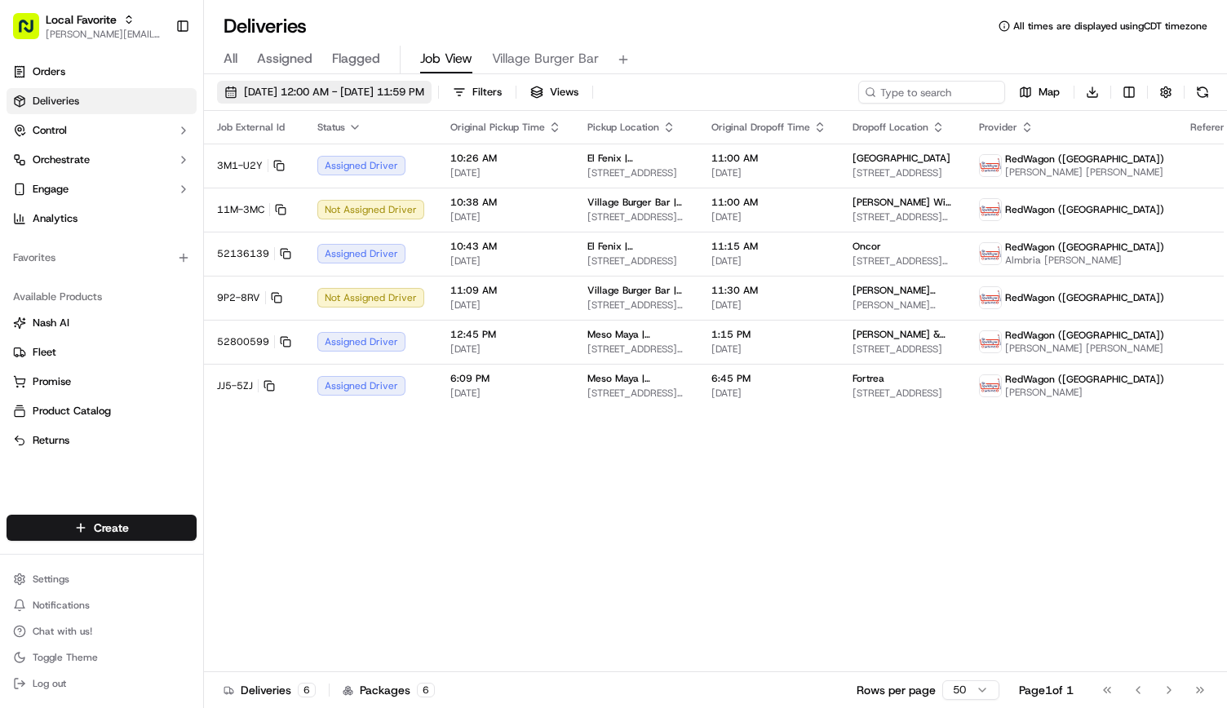
click at [377, 94] on span "09/23/2025 12:00 AM - 09/23/2025 11:59 PM" at bounding box center [334, 92] width 180 height 15
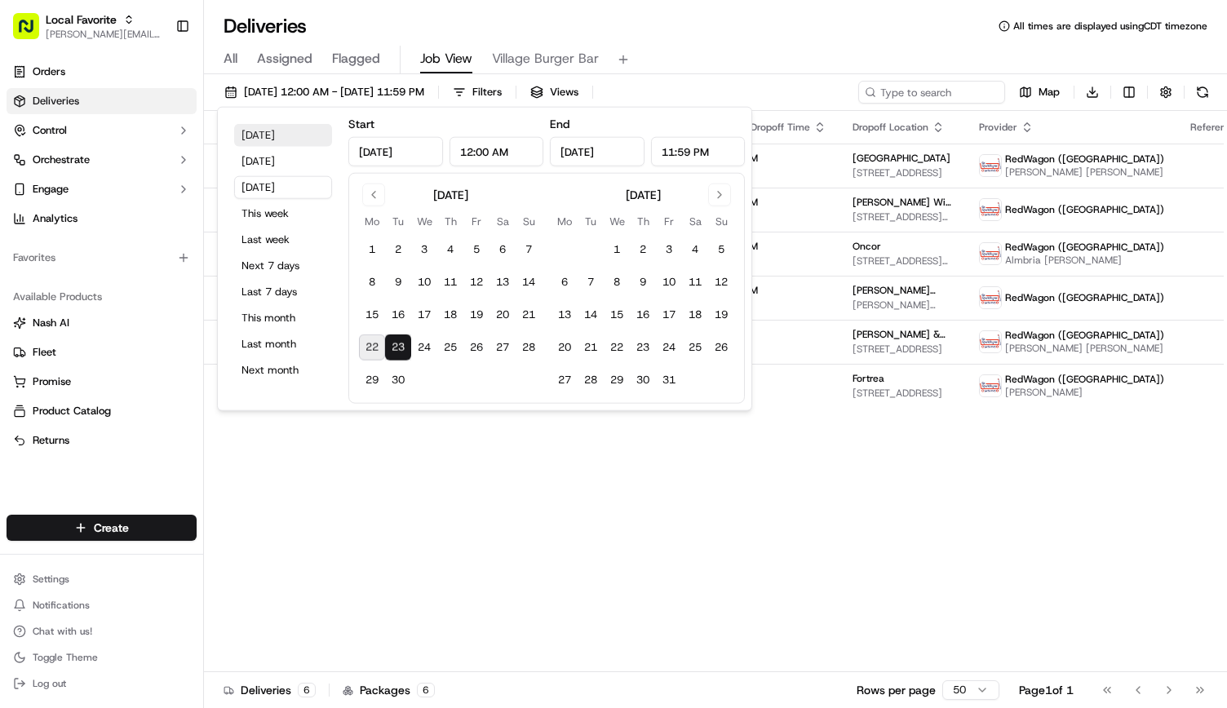
click at [282, 135] on button "Today" at bounding box center [283, 135] width 98 height 23
type input "Sep 22, 2025"
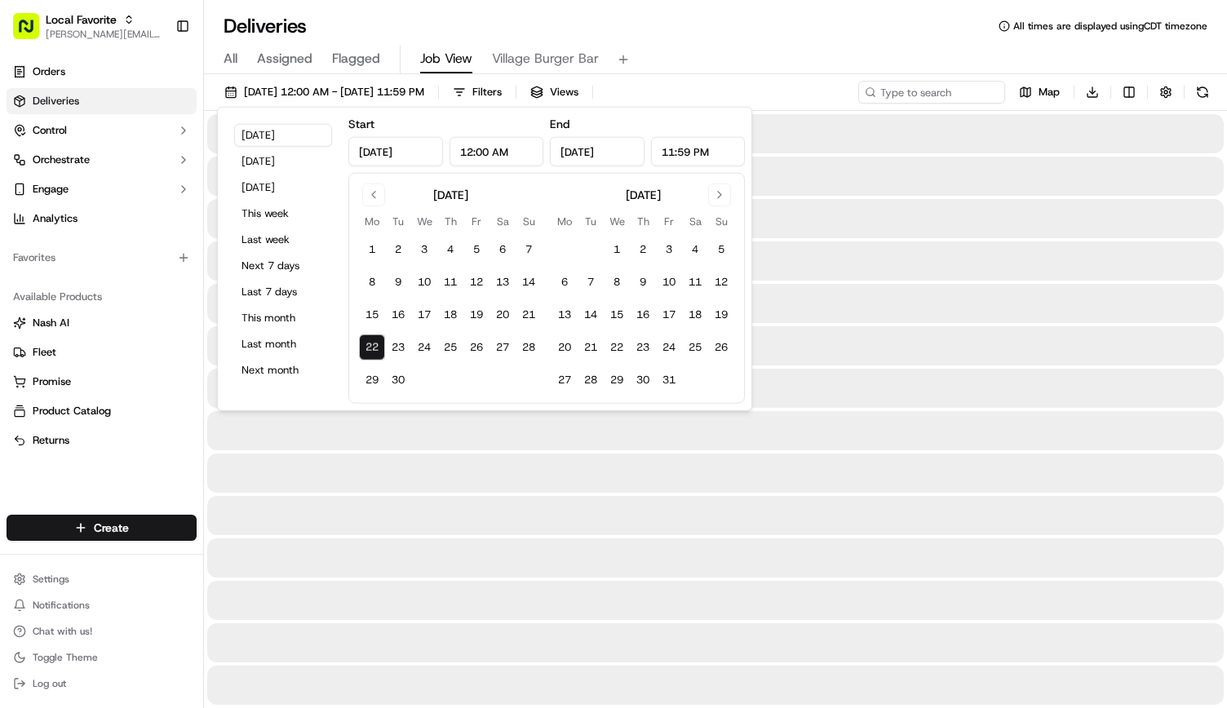
click at [681, 49] on div "All Assigned Flagged Job View Village Burger Bar" at bounding box center [715, 60] width 1023 height 29
